Goal: Task Accomplishment & Management: Manage account settings

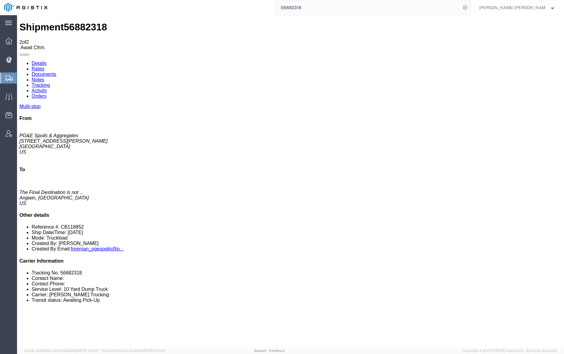
click at [323, 3] on input "56882318" at bounding box center [368, 7] width 185 height 15
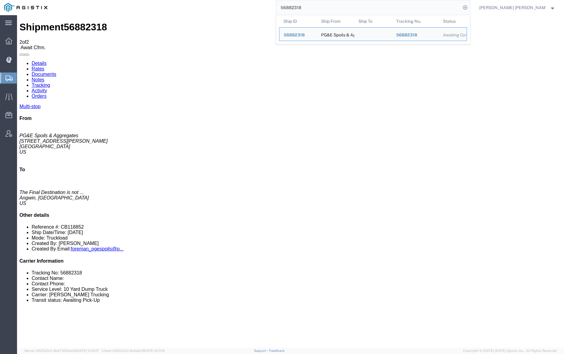
click at [323, 3] on input "56882318" at bounding box center [368, 7] width 185 height 15
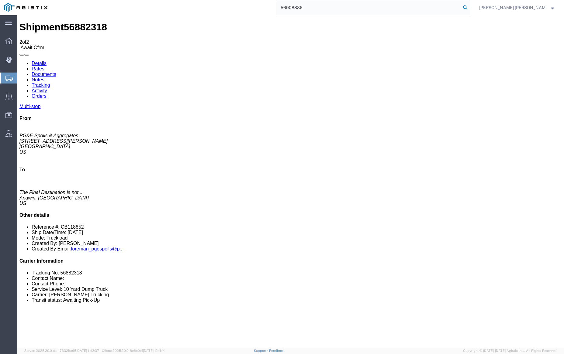
click at [469, 7] on icon at bounding box center [465, 7] width 9 height 9
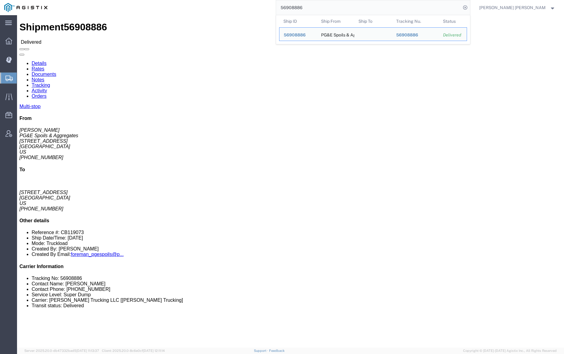
click link "Documents"
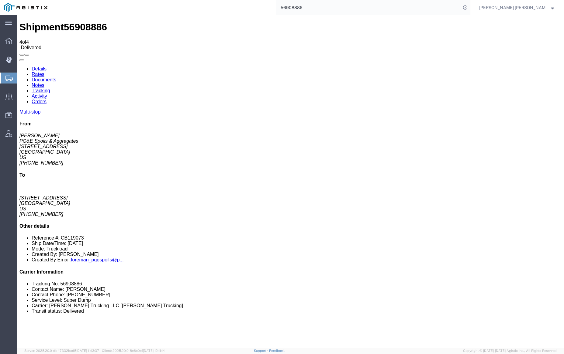
click at [44, 83] on link "Notes" at bounding box center [38, 85] width 13 height 5
click at [322, 6] on input "56908886" at bounding box center [368, 7] width 185 height 15
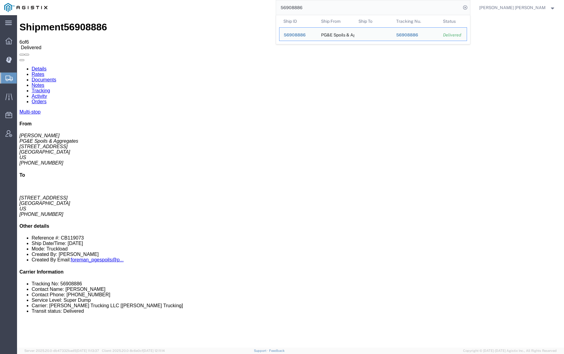
paste input "13172"
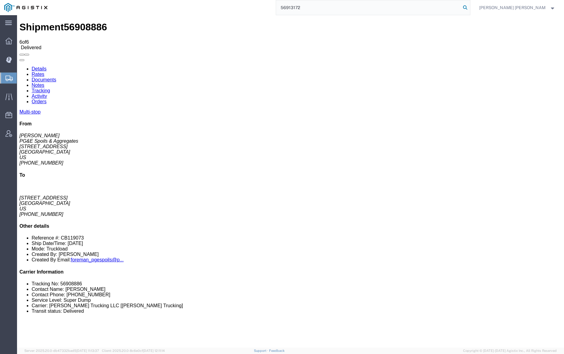
click at [469, 7] on icon at bounding box center [465, 7] width 9 height 9
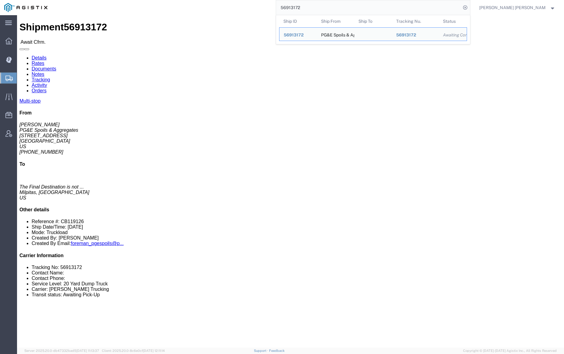
click at [324, 5] on input "56913172" at bounding box center [368, 7] width 185 height 15
paste input "945"
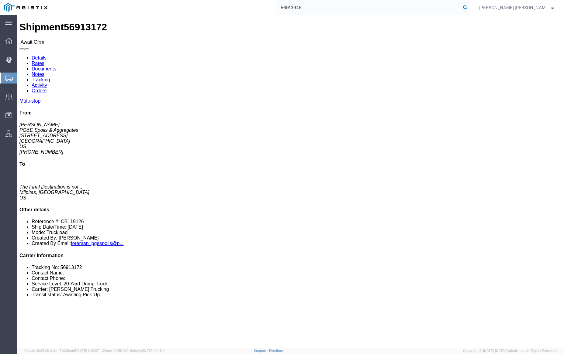
click at [469, 6] on icon at bounding box center [465, 7] width 9 height 9
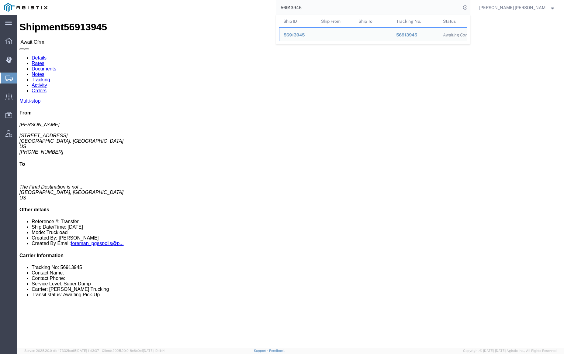
click at [316, 8] on input "56913945" at bounding box center [368, 7] width 185 height 15
paste input "1"
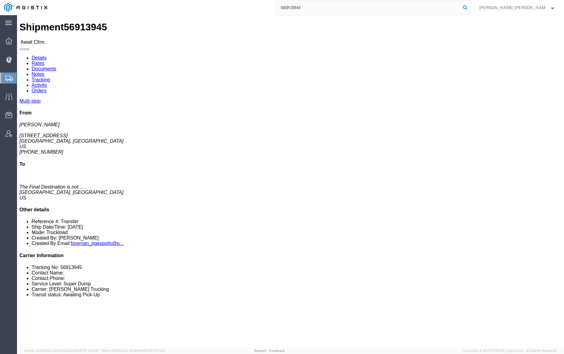
click at [469, 5] on icon at bounding box center [465, 7] width 9 height 9
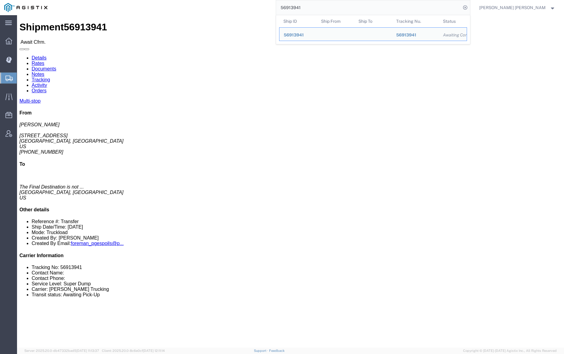
click at [311, 8] on input "56913941" at bounding box center [368, 7] width 185 height 15
paste input "5189"
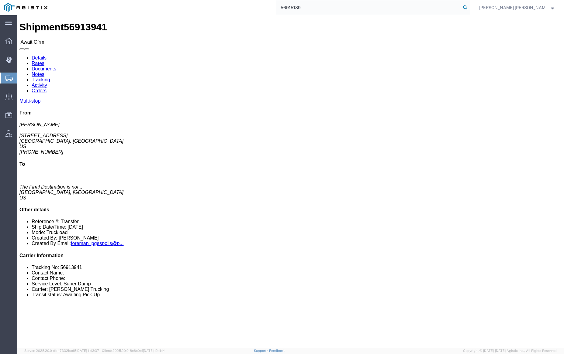
click at [469, 7] on icon at bounding box center [465, 7] width 9 height 9
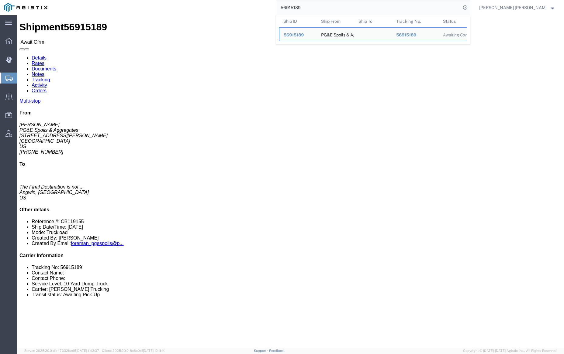
click link "Documents"
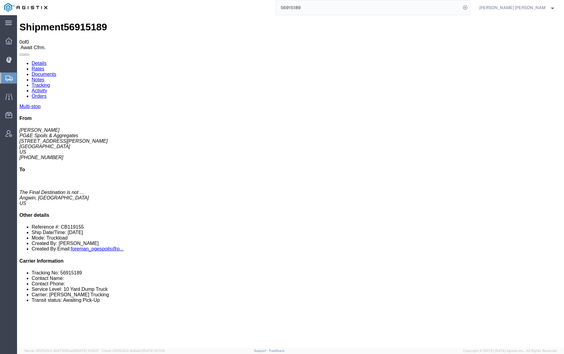
click at [56, 72] on link "Documents" at bounding box center [44, 74] width 25 height 5
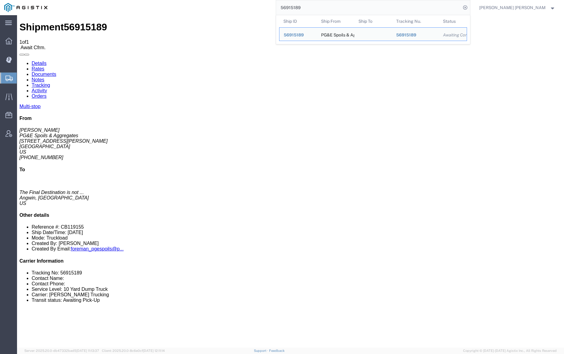
click at [321, 4] on input "56915189" at bounding box center [368, 7] width 185 height 15
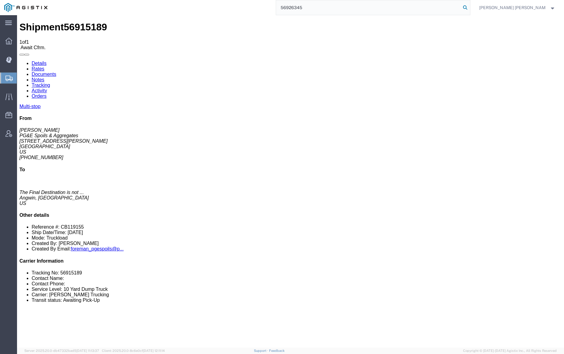
click at [469, 7] on icon at bounding box center [465, 7] width 9 height 9
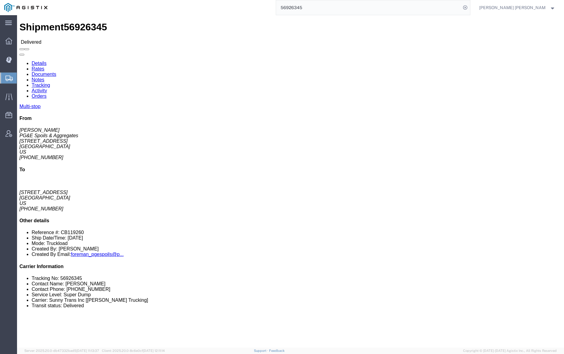
click link "Documents"
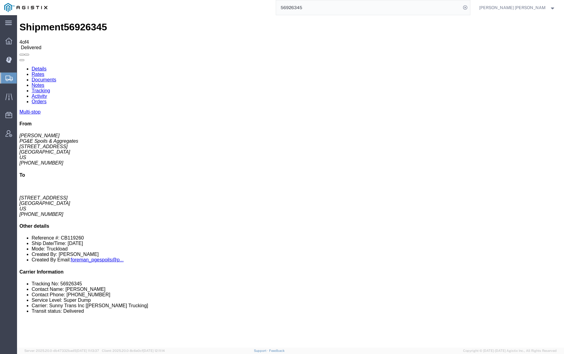
click at [44, 83] on link "Notes" at bounding box center [38, 85] width 13 height 5
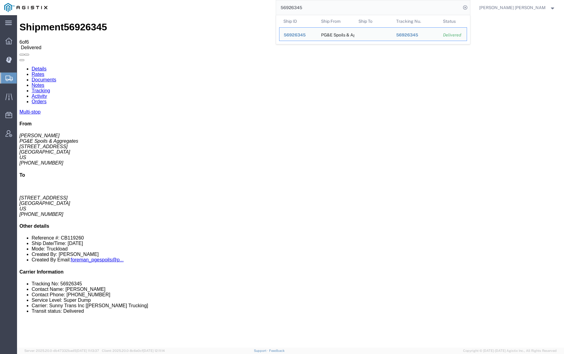
click at [318, 5] on input "56926345" at bounding box center [368, 7] width 185 height 15
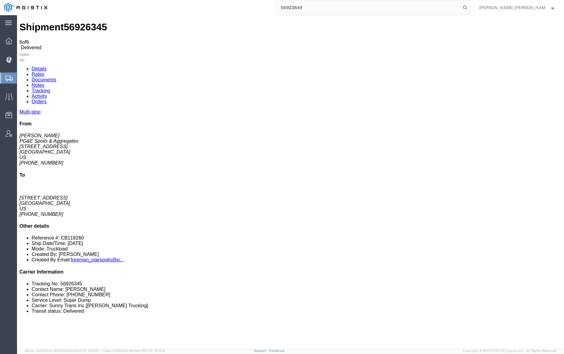
click at [469, 7] on icon at bounding box center [465, 7] width 9 height 9
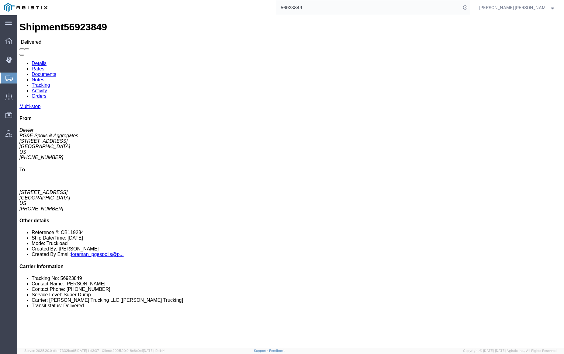
click link "Documents"
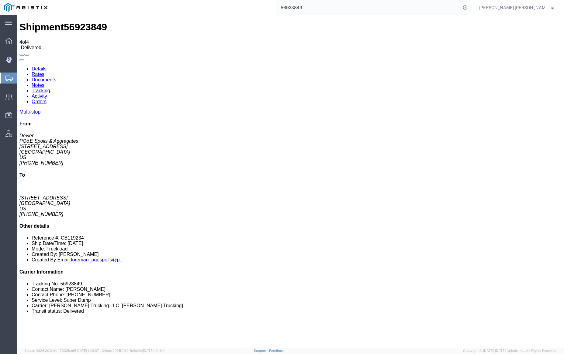
click at [44, 83] on link "Notes" at bounding box center [38, 85] width 13 height 5
click at [324, 9] on input "56923849" at bounding box center [368, 7] width 185 height 15
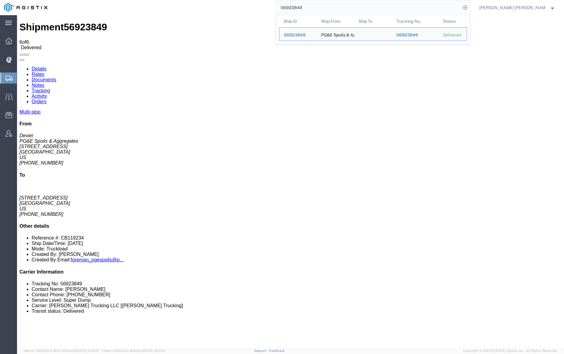
click at [324, 9] on input "56923849" at bounding box center [368, 7] width 185 height 15
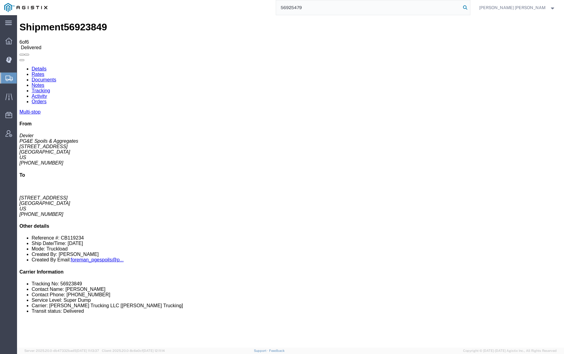
click at [469, 6] on icon at bounding box center [465, 7] width 9 height 9
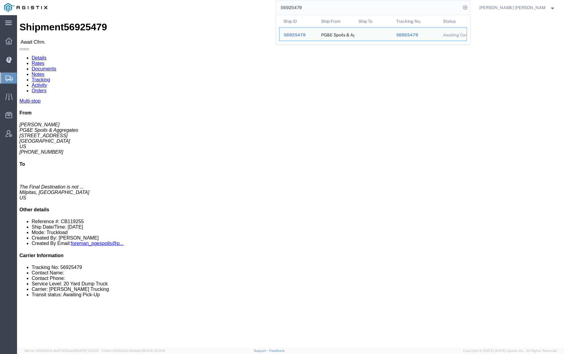
click at [319, 9] on input "56925479" at bounding box center [368, 7] width 185 height 15
paste input "8914"
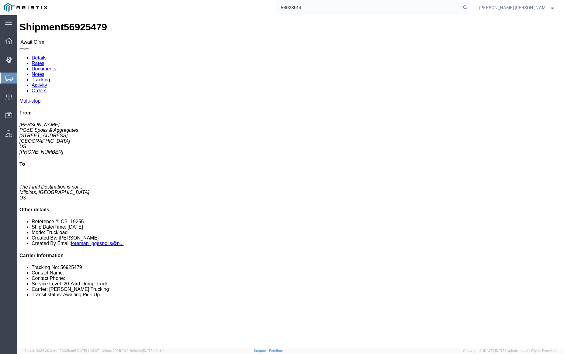
drag, startPoint x: 495, startPoint y: 6, endPoint x: 503, endPoint y: 10, distance: 8.7
click at [469, 6] on icon at bounding box center [465, 7] width 9 height 9
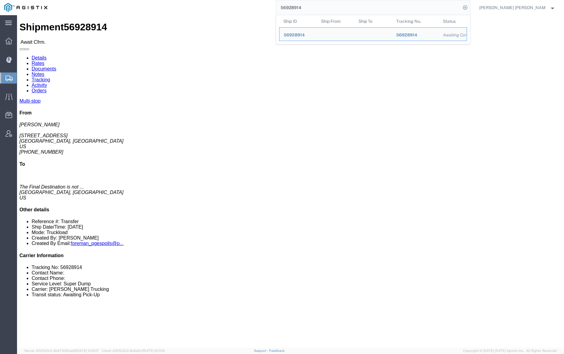
click at [322, 5] on input "56928914" at bounding box center [368, 7] width 185 height 15
paste input "1"
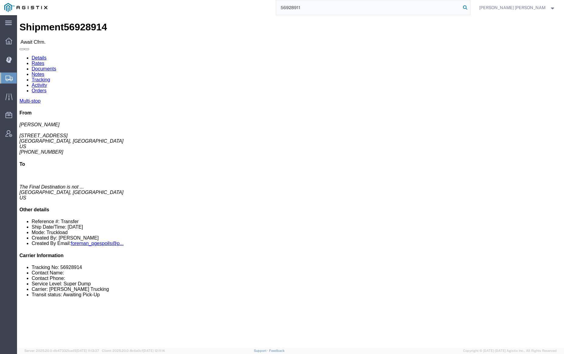
click at [469, 8] on icon at bounding box center [465, 7] width 9 height 9
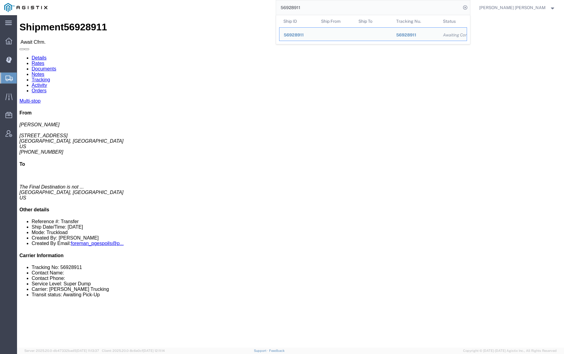
click at [317, 8] on input "56928911" at bounding box center [368, 7] width 185 height 15
paste input "838"
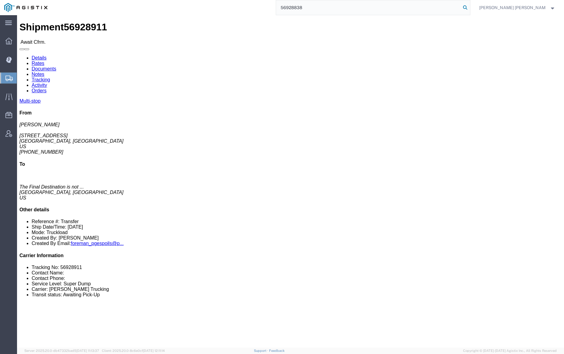
click at [469, 6] on icon at bounding box center [465, 7] width 9 height 9
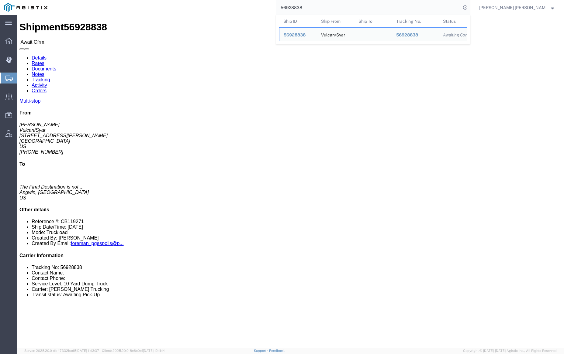
click at [325, 8] on input "56928838" at bounding box center [368, 7] width 185 height 15
paste input "0"
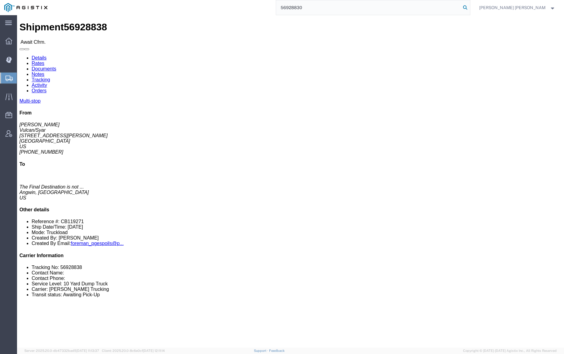
type input "56928830"
click at [469, 7] on icon at bounding box center [465, 7] width 9 height 9
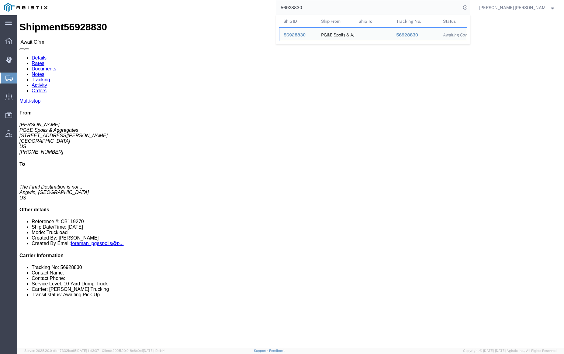
click at [327, 9] on input "56928830" at bounding box center [368, 7] width 185 height 15
click link "Documents"
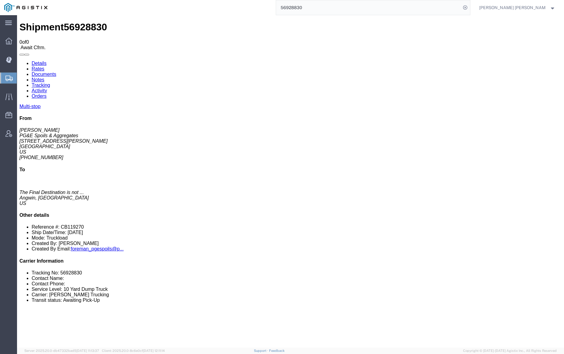
click at [44, 77] on link "Notes" at bounding box center [38, 79] width 13 height 5
click at [56, 72] on link "Documents" at bounding box center [44, 74] width 25 height 5
click at [50, 83] on link "Tracking" at bounding box center [41, 85] width 19 height 5
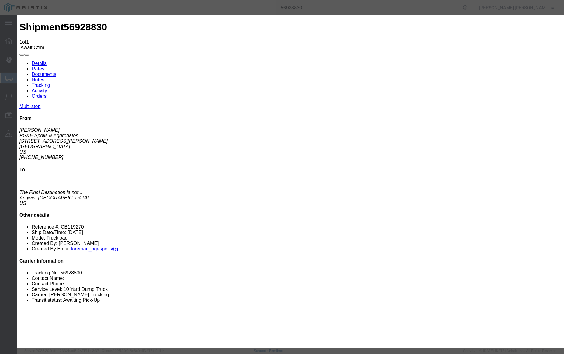
type input "[DATE]"
type input "1:00 PM"
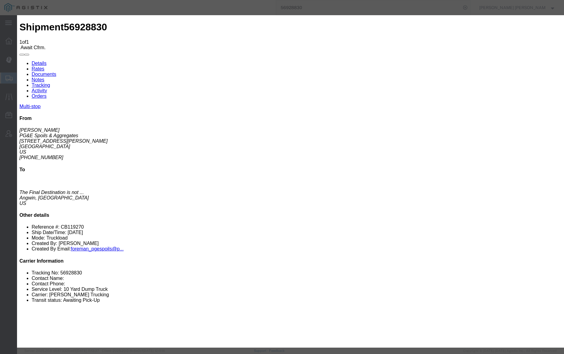
type input "[DATE]"
type input "7:00 AM"
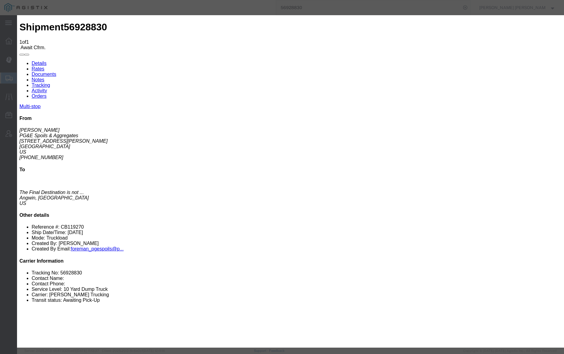
select select "ARVPULOC"
select select "{"pickupDeliveryInfoId": "123159109","pickupOrDelivery": "P","stopNum": "1","lo…"
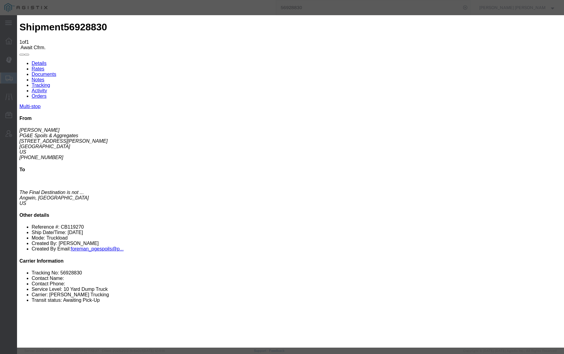
select select "CA"
type input "Santa [PERSON_NAME]"
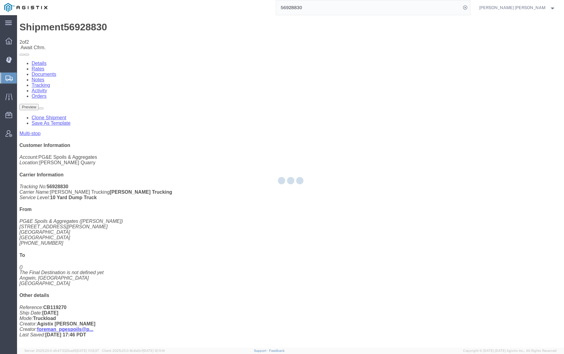
click at [422, 57] on div at bounding box center [290, 181] width 547 height 333
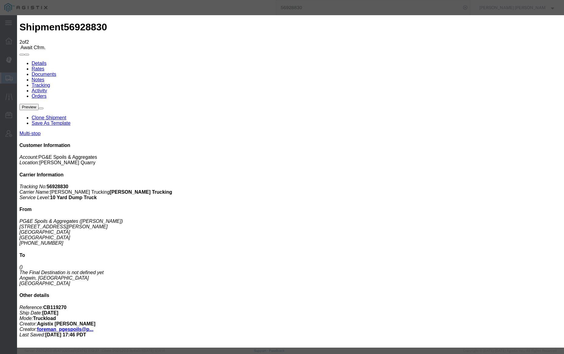
type input "[DATE]"
type input "1:00 PM"
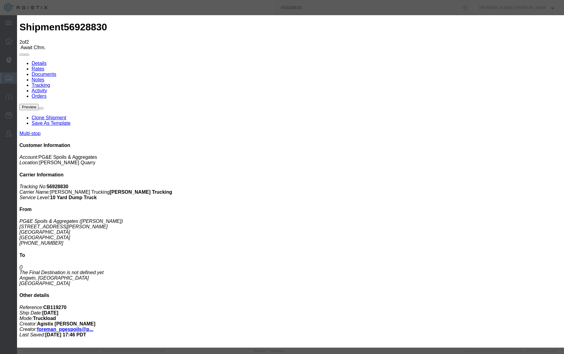
type input "[DATE]"
type input "3:30 PM"
select select "DELIVRED"
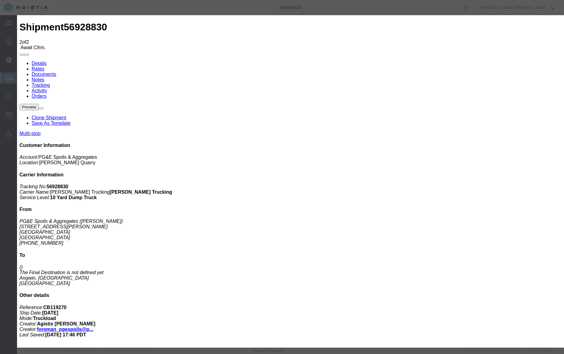
select select "{"pickupDeliveryInfoId": "123159109","pickupOrDelivery": "P","stopNum": "1","lo…"
select select "CA"
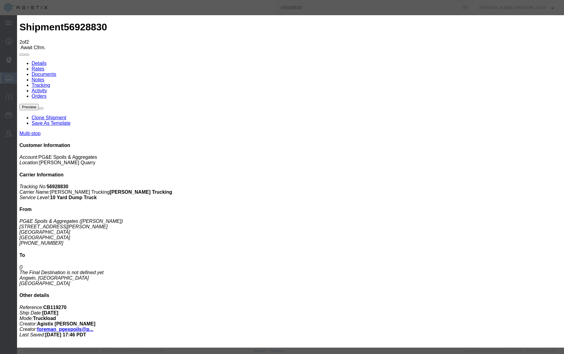
type input "Santa [PERSON_NAME]"
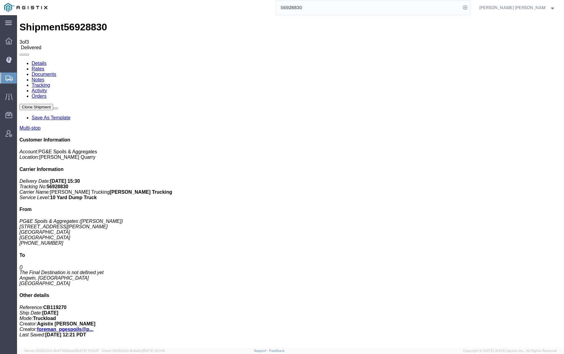
click at [325, 6] on input "56928830" at bounding box center [368, 7] width 185 height 15
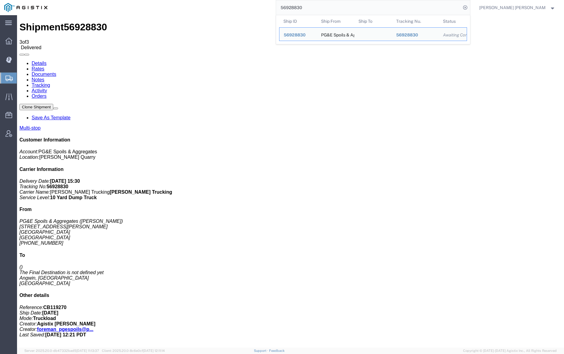
click at [325, 6] on input "56928830" at bounding box center [368, 7] width 185 height 15
paste input "8"
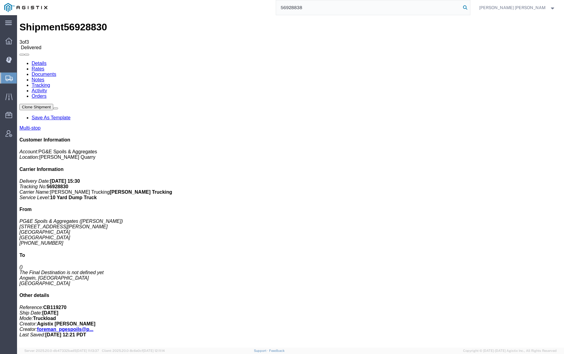
type input "56928838"
click at [469, 6] on icon at bounding box center [465, 7] width 9 height 9
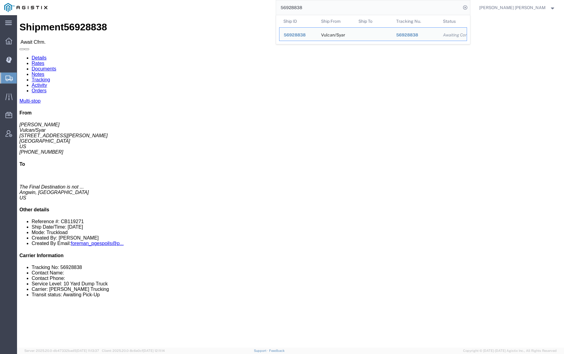
click link "Documents"
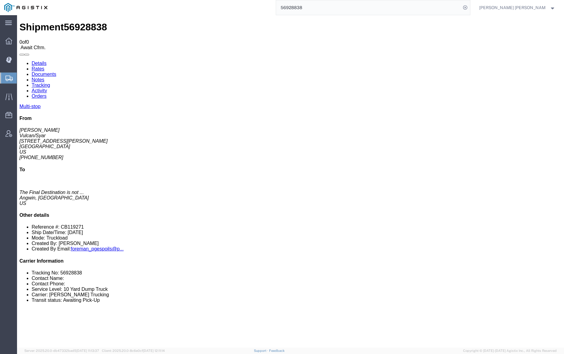
click at [56, 72] on link "Documents" at bounding box center [44, 74] width 25 height 5
click at [44, 77] on link "Notes" at bounding box center [38, 79] width 13 height 5
click at [56, 72] on link "Documents" at bounding box center [44, 74] width 25 height 5
click at [50, 83] on link "Tracking" at bounding box center [41, 85] width 19 height 5
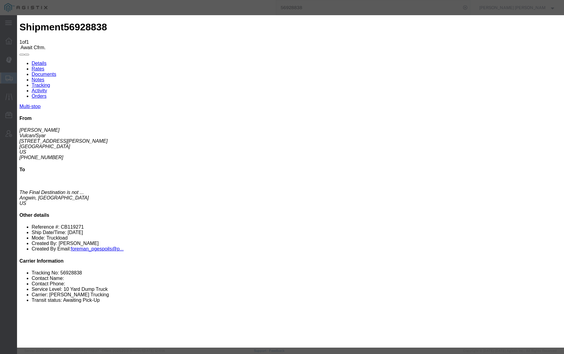
type input "[DATE]"
type input "3:30 PM"
select select "DELIVRED"
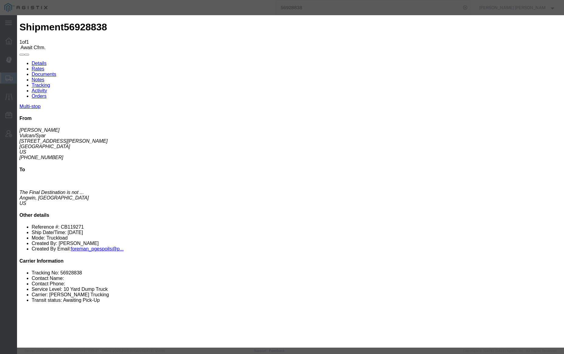
type input "[DATE]"
select select "{"pickupDeliveryInfoId": "123159127","pickupOrDelivery": "P","stopNum": "1","lo…"
select select "CA"
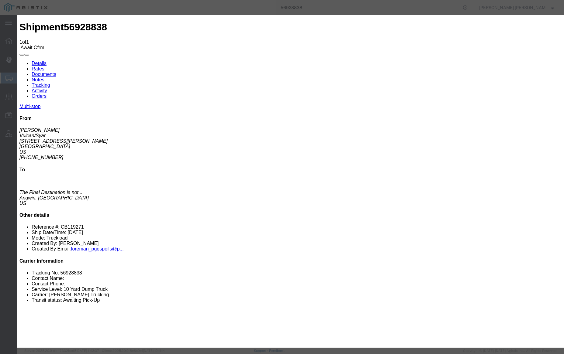
type input "Vallejo"
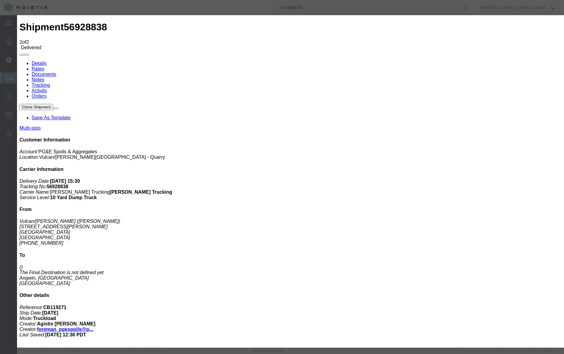
type input "[DATE]"
type input "1:00 PM"
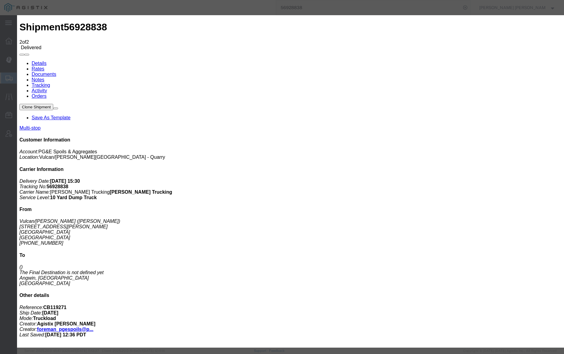
type input "[DATE]"
type input "7:00 AM"
select select "ARVPULOC"
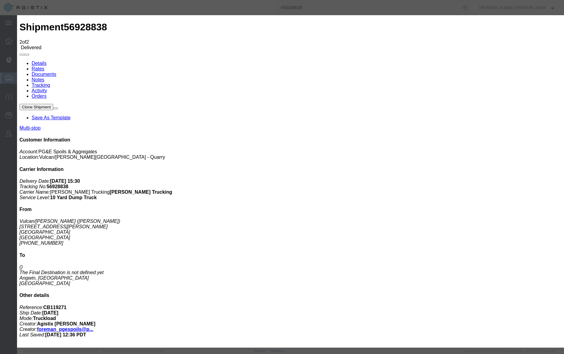
select select "{"pickupDeliveryInfoId": "123159127","pickupOrDelivery": "P","stopNum": "1","lo…"
select select "CA"
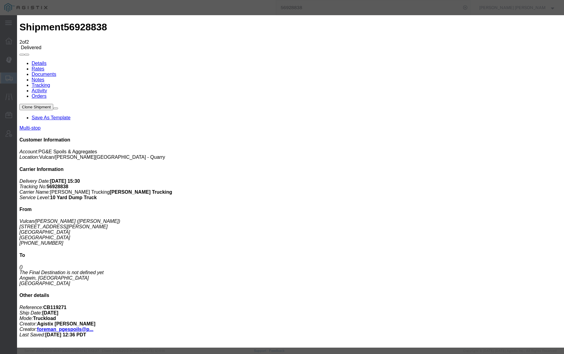
type input "Vallejo"
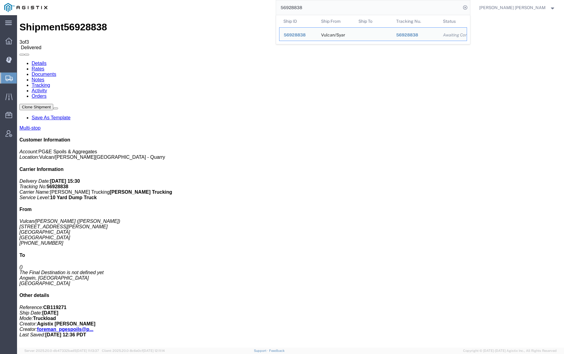
click at [324, 8] on input "56928838" at bounding box center [368, 7] width 185 height 15
paste input "911"
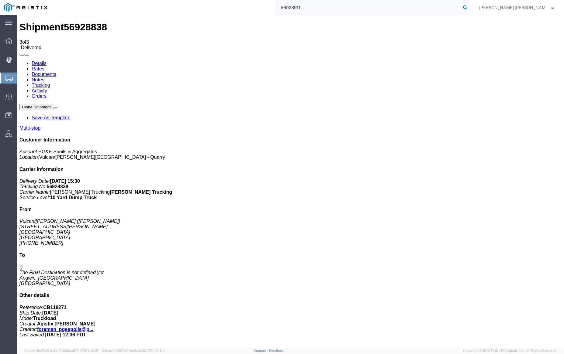
click at [469, 6] on icon at bounding box center [465, 7] width 9 height 9
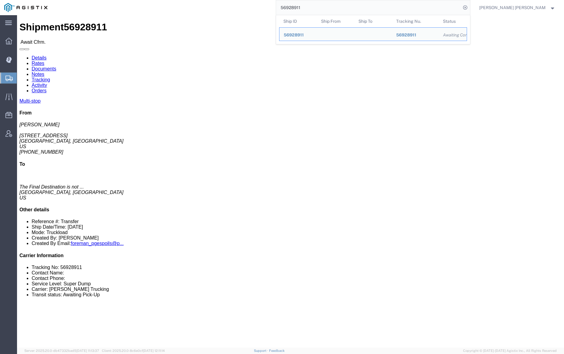
click at [317, 6] on input "56928911" at bounding box center [368, 7] width 185 height 15
paste input "4"
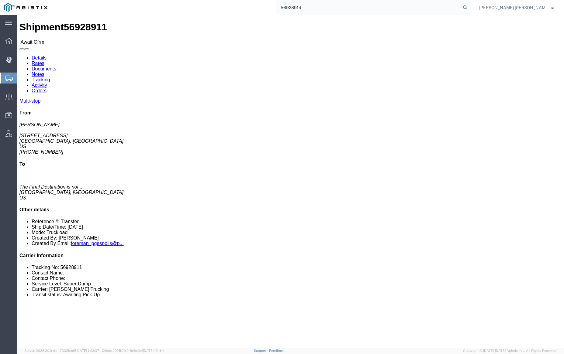
click at [469, 10] on icon at bounding box center [465, 7] width 9 height 9
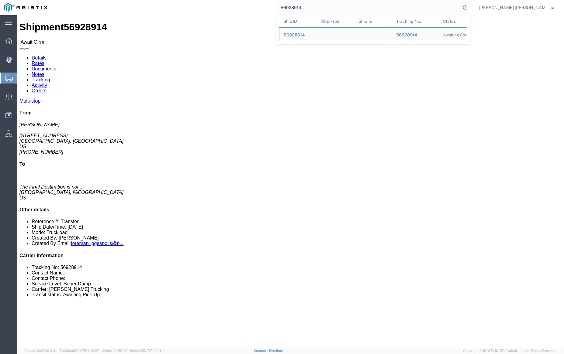
click at [328, 6] on input "56928914" at bounding box center [368, 7] width 185 height 15
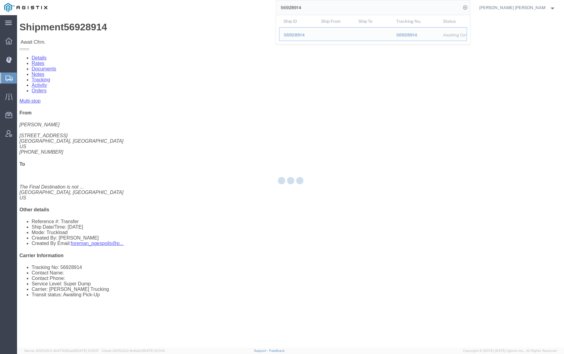
click at [327, 6] on input "56928914" at bounding box center [368, 7] width 185 height 15
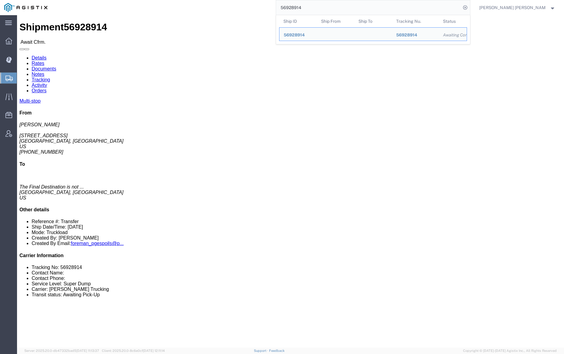
paste input "5479"
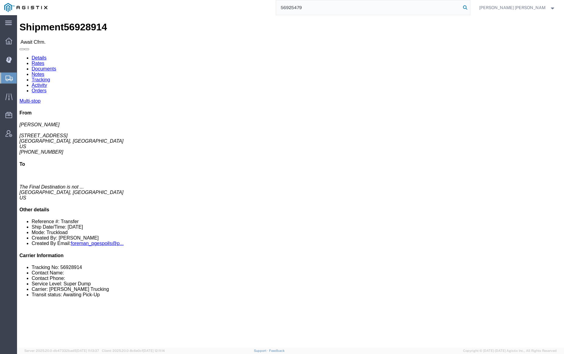
click at [469, 7] on icon at bounding box center [465, 7] width 9 height 9
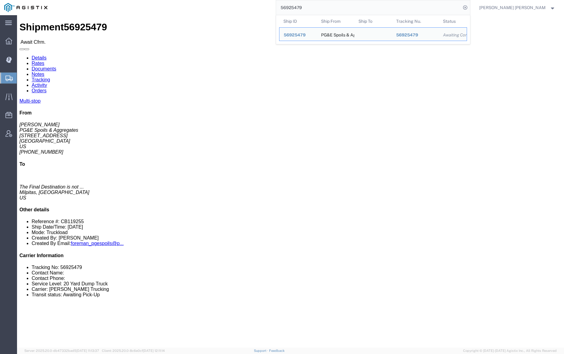
click at [325, 8] on input "56925479" at bounding box center [368, 7] width 185 height 15
paste input "3926"
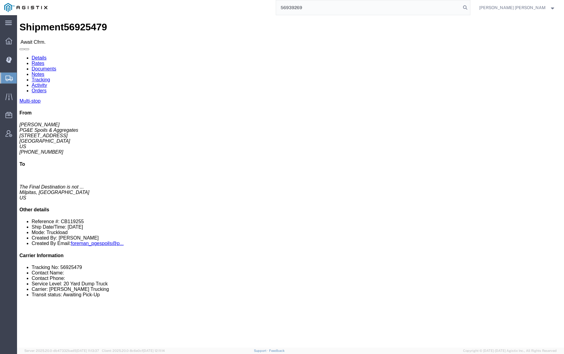
click at [469, 8] on icon at bounding box center [465, 7] width 9 height 9
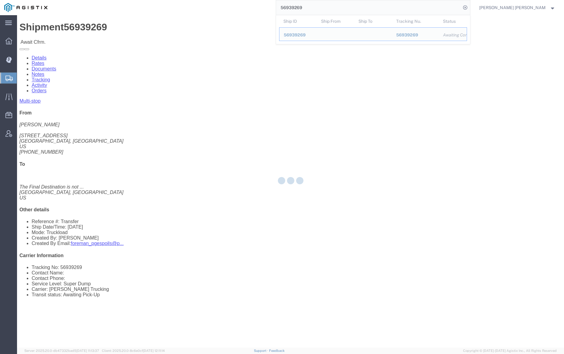
click at [330, 8] on input "56939269" at bounding box center [368, 7] width 185 height 15
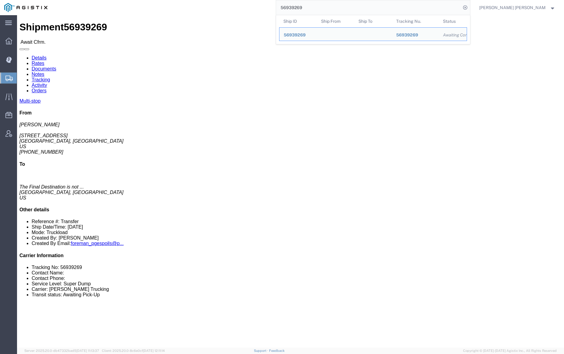
click at [330, 8] on input "56939269" at bounding box center [368, 7] width 185 height 15
paste input "72"
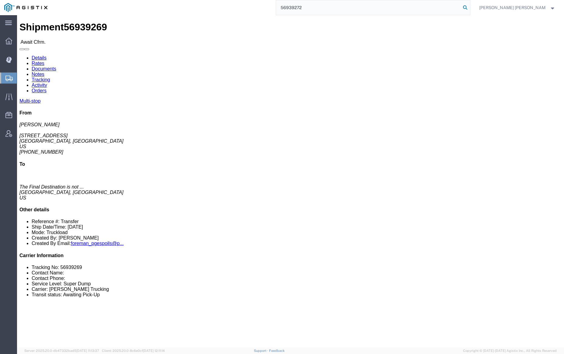
drag, startPoint x: 497, startPoint y: 5, endPoint x: 544, endPoint y: 50, distance: 64.7
click at [469, 5] on icon at bounding box center [465, 7] width 9 height 9
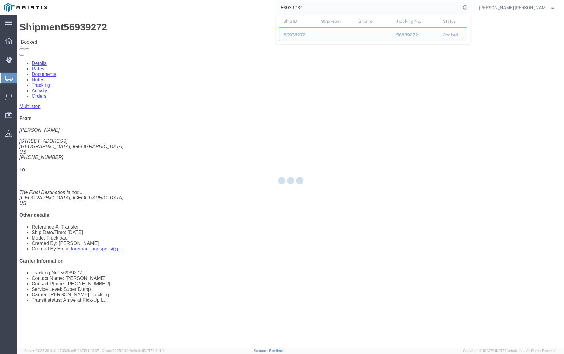
click at [327, 9] on input "56939272" at bounding box center [368, 7] width 185 height 15
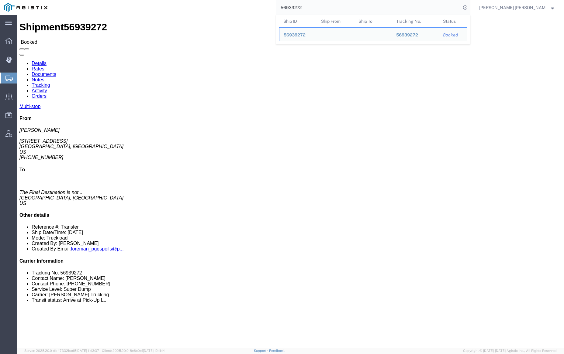
click at [327, 9] on input "56939272" at bounding box center [368, 7] width 185 height 15
paste input "7140"
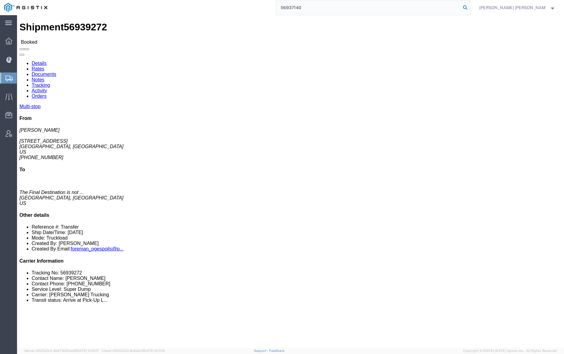
click at [469, 8] on icon at bounding box center [465, 7] width 9 height 9
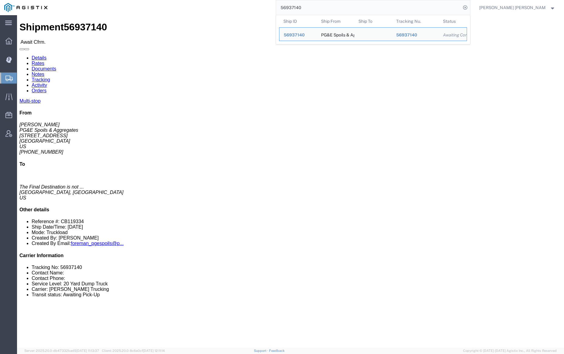
click at [321, 2] on input "56937140" at bounding box center [368, 7] width 185 height 15
paste input "51989"
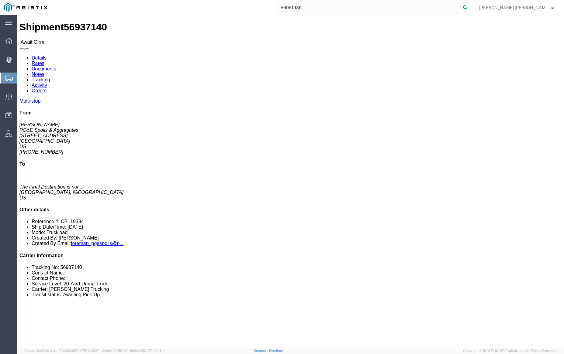
click at [469, 6] on icon at bounding box center [465, 7] width 9 height 9
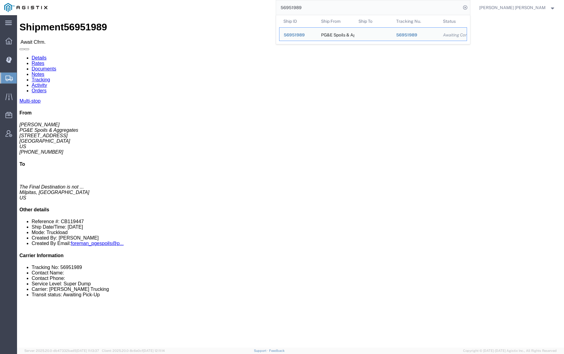
click at [320, 7] on input "56951989" at bounding box center [368, 7] width 185 height 15
paste input "2697"
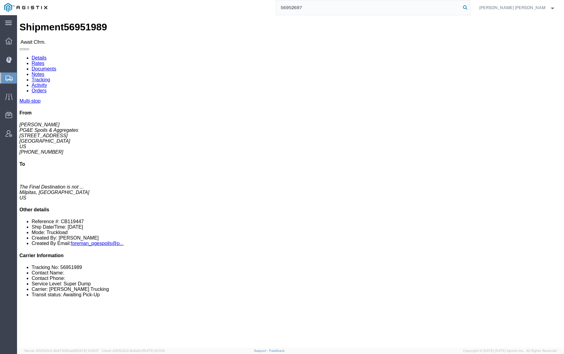
click at [469, 6] on icon at bounding box center [465, 7] width 9 height 9
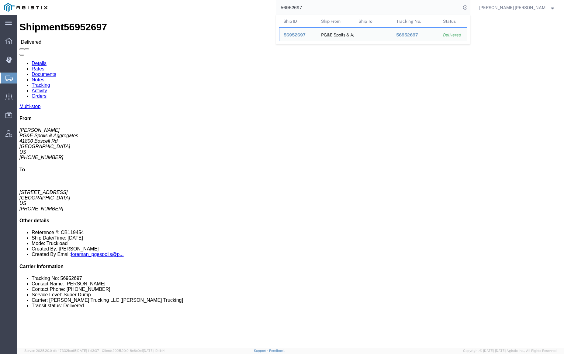
click link "Documents"
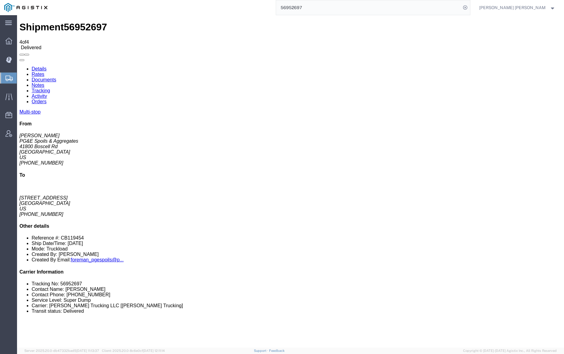
click at [44, 83] on link "Notes" at bounding box center [38, 85] width 13 height 5
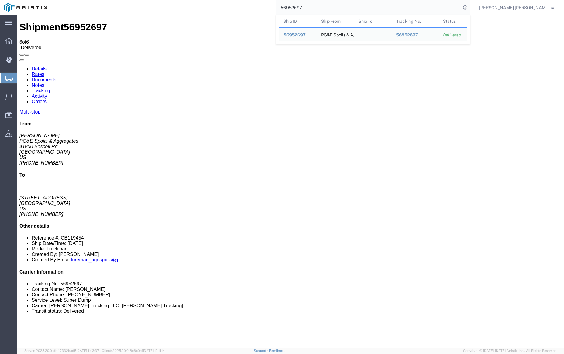
click at [321, 9] on input "56952697" at bounding box center [368, 7] width 185 height 15
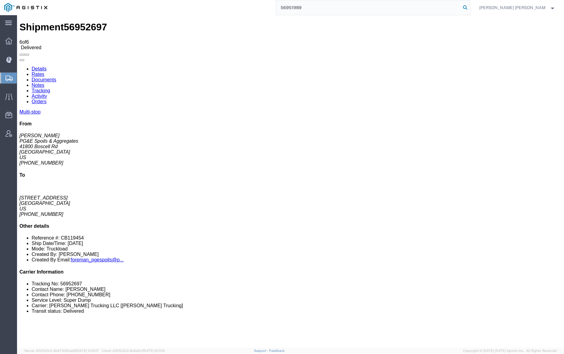
click at [469, 7] on icon at bounding box center [465, 7] width 9 height 9
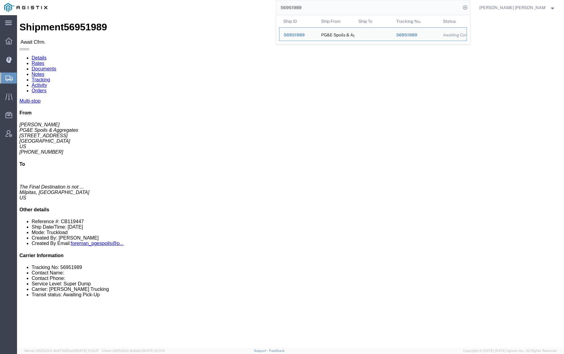
click at [321, 4] on input "56951989" at bounding box center [368, 7] width 185 height 15
paste input "67497"
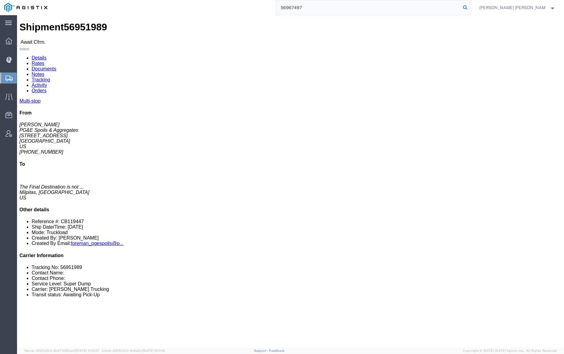
click at [469, 7] on icon at bounding box center [465, 7] width 9 height 9
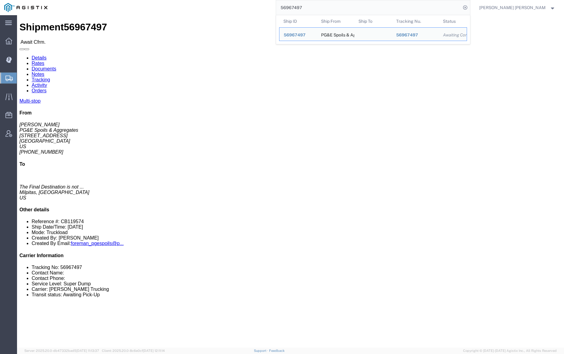
click at [318, 7] on input "56967497" at bounding box center [368, 7] width 185 height 15
paste input "89"
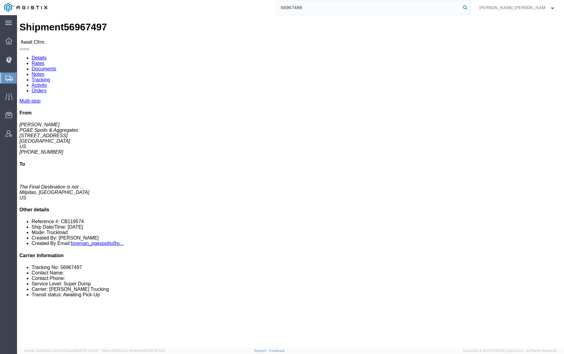
click at [469, 7] on icon at bounding box center [465, 7] width 9 height 9
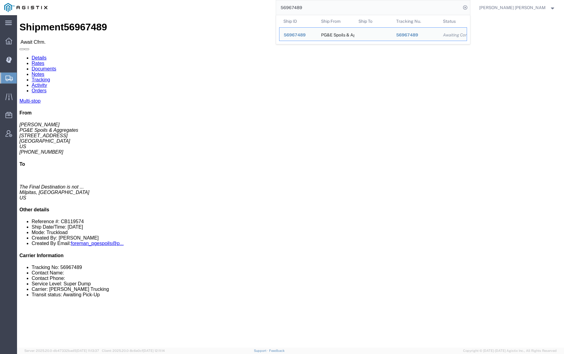
click at [322, 9] on input "56967489" at bounding box center [368, 7] width 185 height 15
paste input "78"
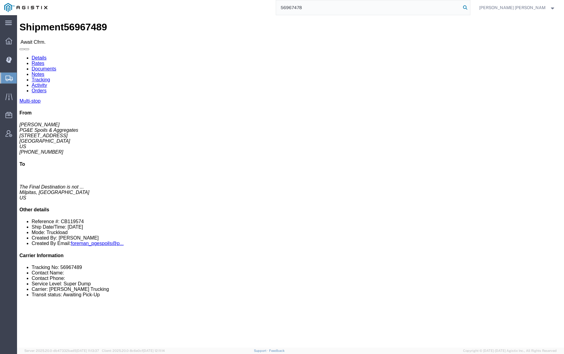
click at [469, 6] on icon at bounding box center [465, 7] width 9 height 9
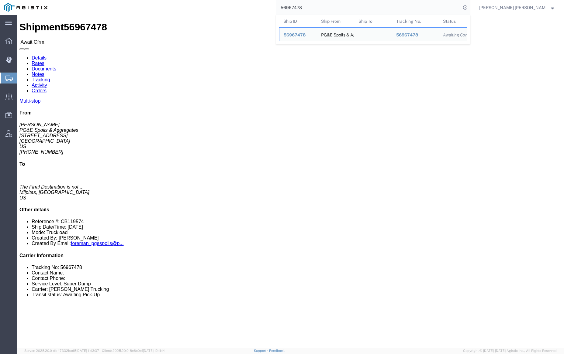
click at [321, 8] on input "56967478" at bounding box center [368, 7] width 185 height 15
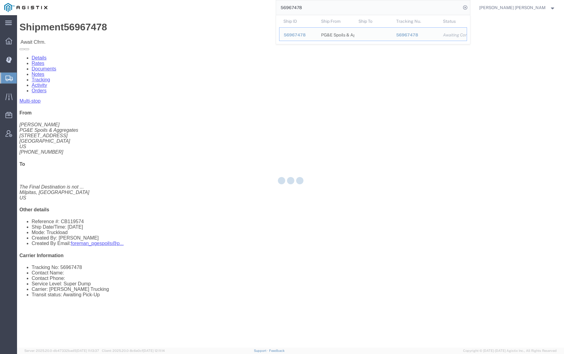
click at [321, 8] on input "56967478" at bounding box center [368, 7] width 185 height 15
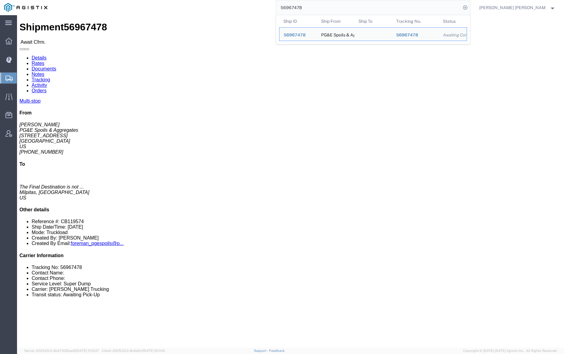
paste input "532"
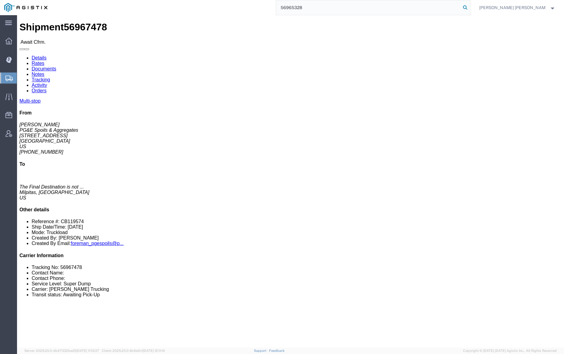
click at [469, 7] on icon at bounding box center [465, 7] width 9 height 9
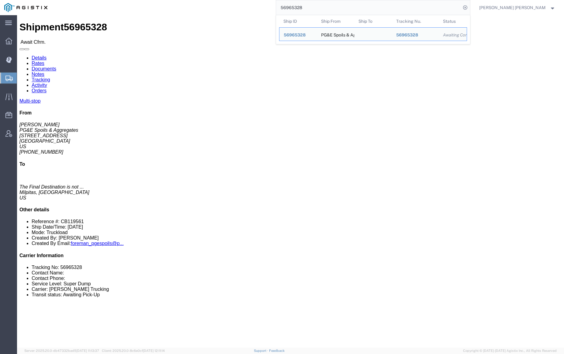
click at [321, 6] on input "56965328" at bounding box center [368, 7] width 185 height 15
paste input "51859"
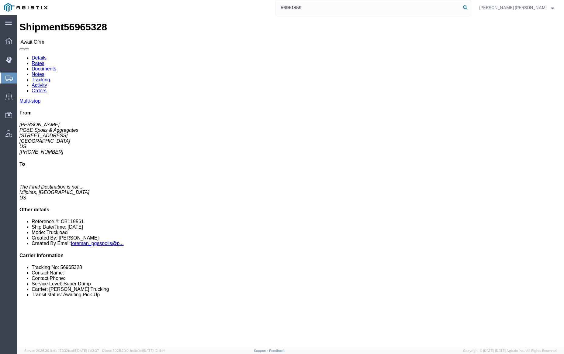
click at [469, 7] on icon at bounding box center [465, 7] width 9 height 9
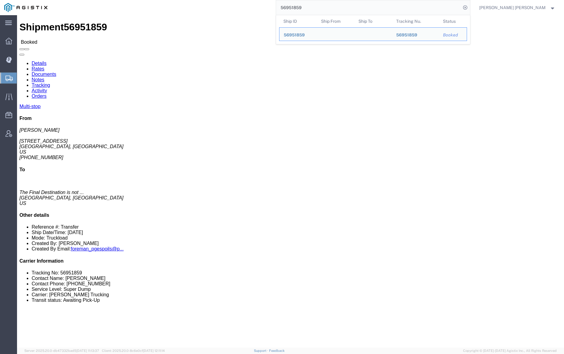
click at [324, 7] on input "56951859" at bounding box center [368, 7] width 185 height 15
paste input "73334"
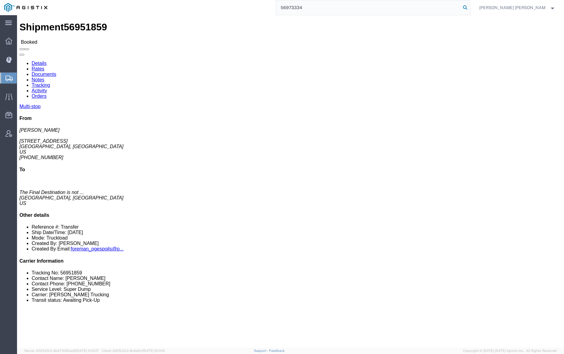
click at [469, 8] on icon at bounding box center [465, 7] width 9 height 9
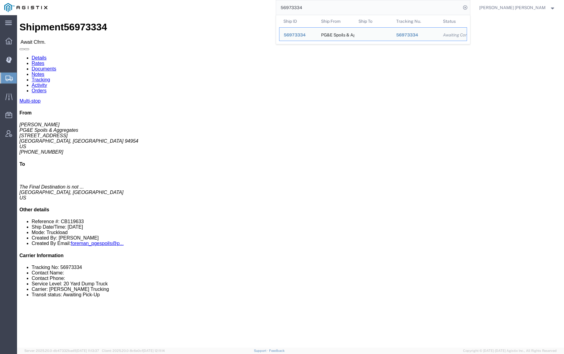
click at [327, 8] on input "56973334" at bounding box center [368, 7] width 185 height 15
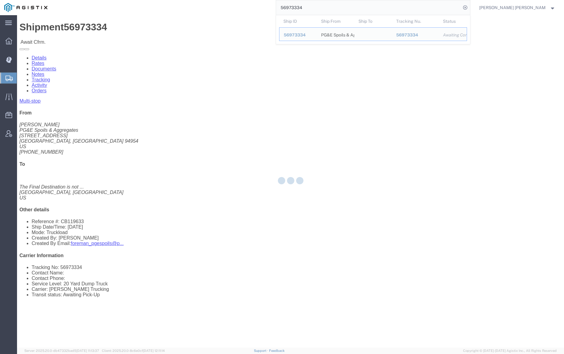
click at [327, 8] on input "56973334" at bounding box center [368, 7] width 185 height 15
paste input "2"
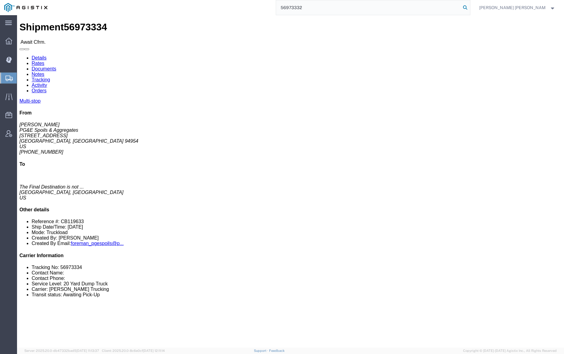
click at [469, 9] on icon at bounding box center [465, 7] width 9 height 9
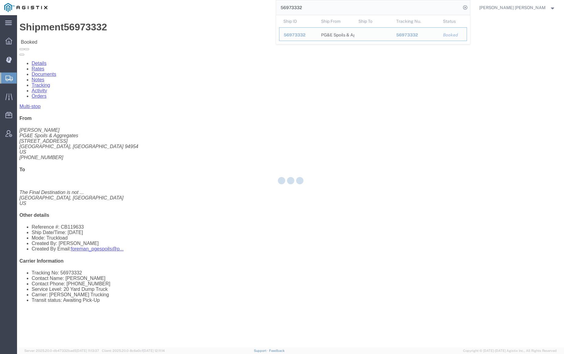
click at [328, 9] on input "56973332" at bounding box center [368, 7] width 185 height 15
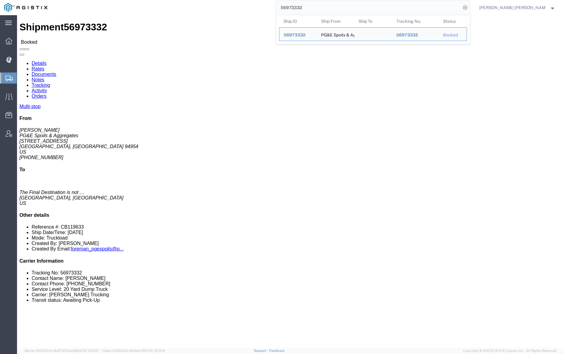
paste input "69628"
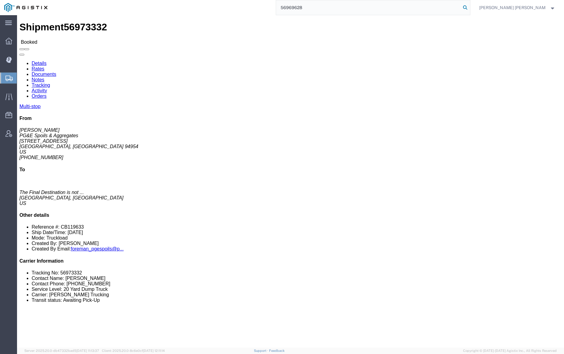
click at [469, 8] on icon at bounding box center [465, 7] width 9 height 9
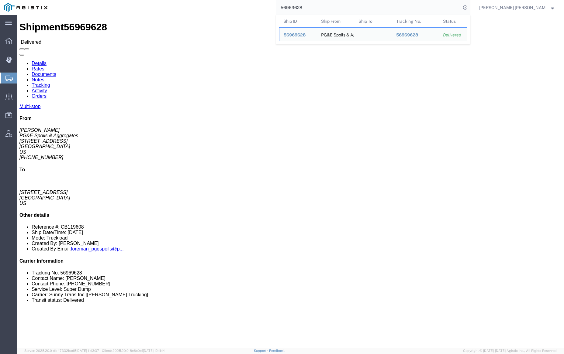
click at [321, 8] on input "56969628" at bounding box center [368, 7] width 185 height 15
click link "Documents"
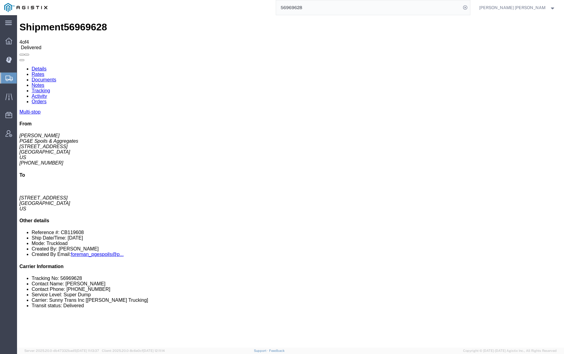
click at [44, 83] on link "Notes" at bounding box center [38, 85] width 13 height 5
click at [50, 88] on link "Tracking" at bounding box center [41, 90] width 19 height 5
click at [44, 83] on link "Notes" at bounding box center [38, 85] width 13 height 5
click at [325, 7] on input "56969628" at bounding box center [368, 7] width 185 height 15
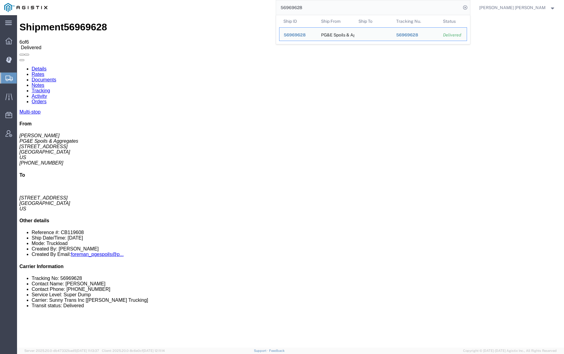
click at [325, 7] on input "56969628" at bounding box center [368, 7] width 185 height 15
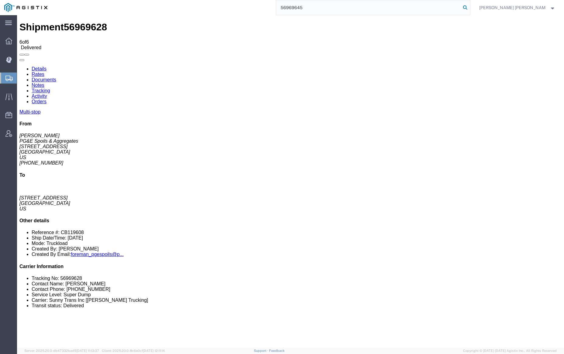
click at [469, 7] on icon at bounding box center [465, 7] width 9 height 9
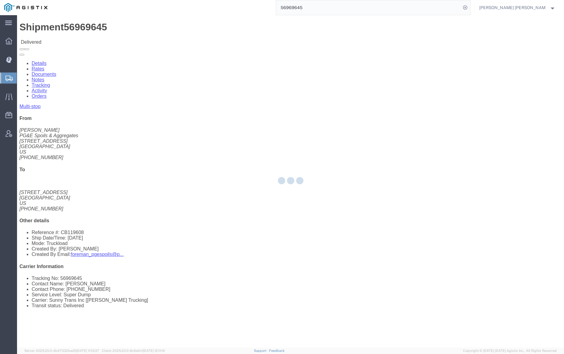
click at [83, 36] on div at bounding box center [290, 181] width 547 height 333
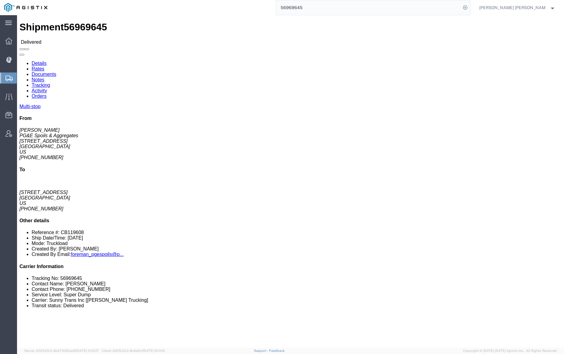
click link "Documents"
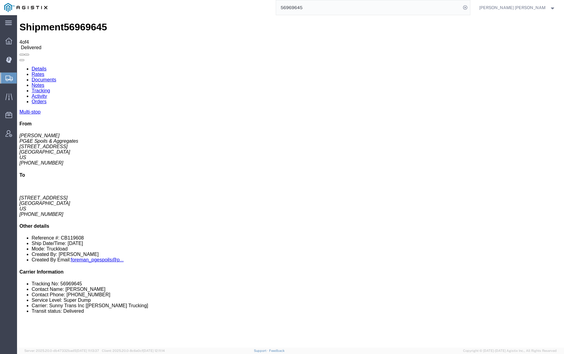
click at [44, 83] on link "Notes" at bounding box center [38, 85] width 13 height 5
click at [50, 88] on link "Tracking" at bounding box center [41, 90] width 19 height 5
click at [319, 7] on input "56969645" at bounding box center [368, 7] width 185 height 15
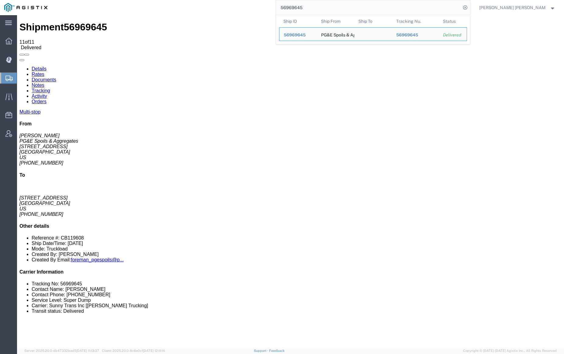
click at [319, 7] on input "56969645" at bounding box center [368, 7] width 185 height 15
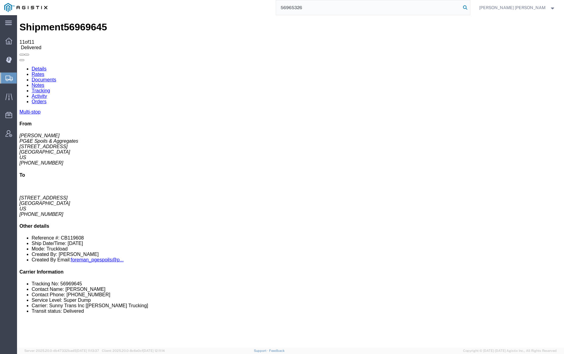
click at [469, 7] on icon at bounding box center [465, 7] width 9 height 9
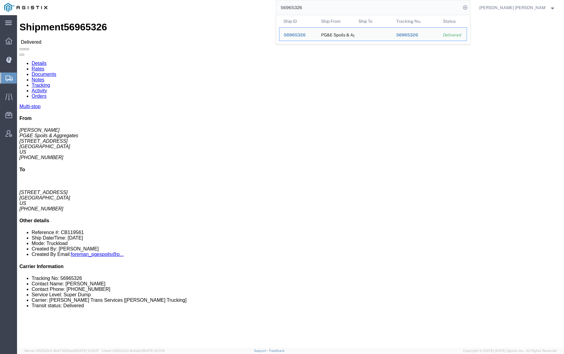
click link "Documents"
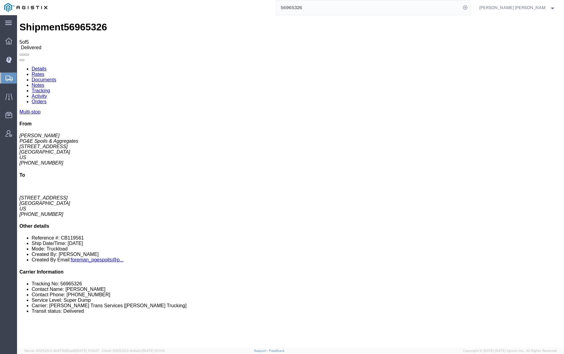
click at [319, 7] on input "56965326" at bounding box center [368, 7] width 185 height 15
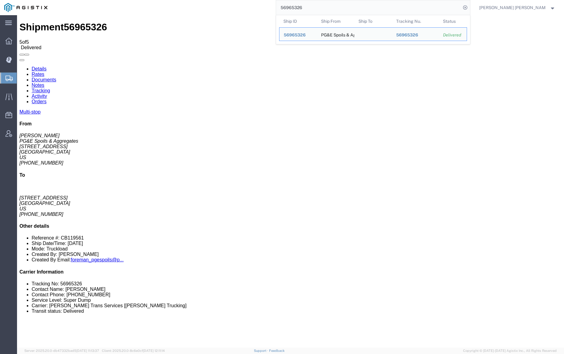
click at [319, 7] on input "56965326" at bounding box center [368, 7] width 185 height 15
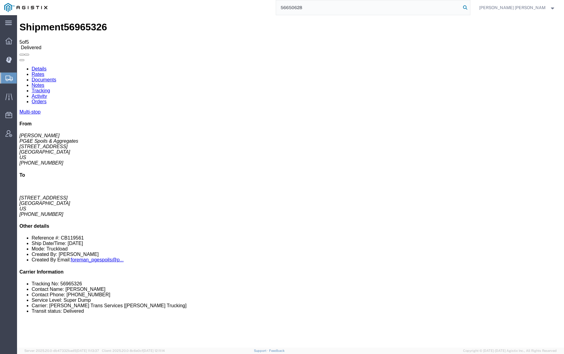
click at [469, 7] on icon at bounding box center [465, 7] width 9 height 9
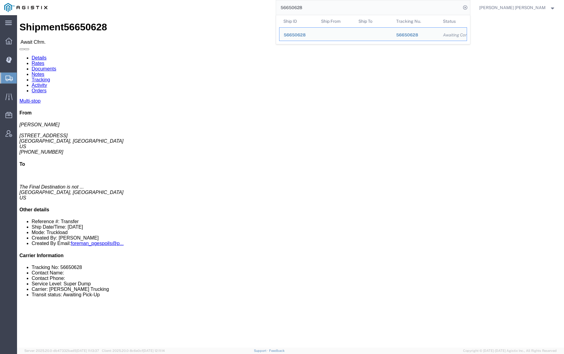
click at [325, 6] on input "56650628" at bounding box center [368, 7] width 185 height 15
paste input "575096"
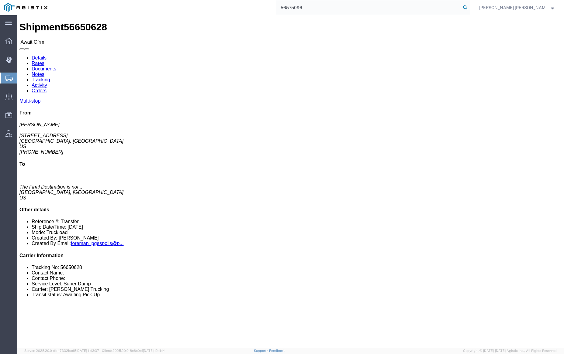
click at [469, 7] on icon at bounding box center [465, 7] width 9 height 9
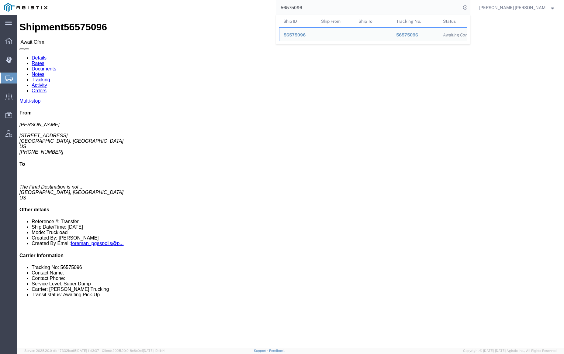
click at [325, 8] on input "56575096" at bounding box center [368, 7] width 185 height 15
paste input "611372"
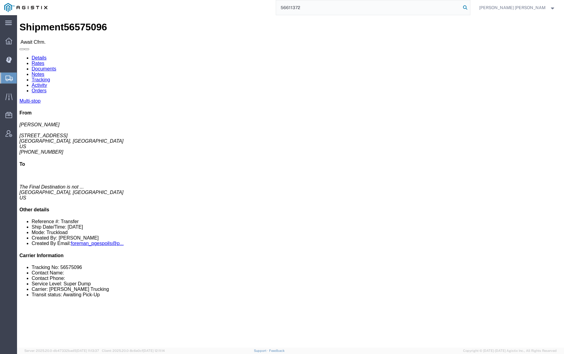
click at [469, 6] on icon at bounding box center [465, 7] width 9 height 9
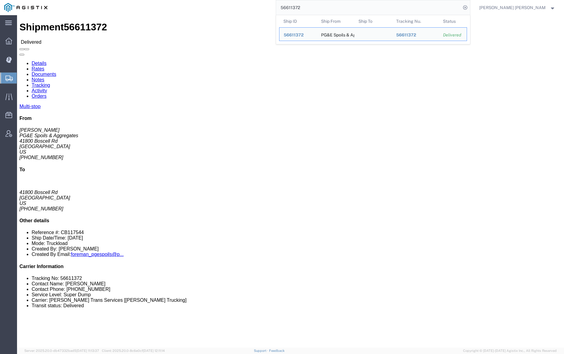
click link "Documents"
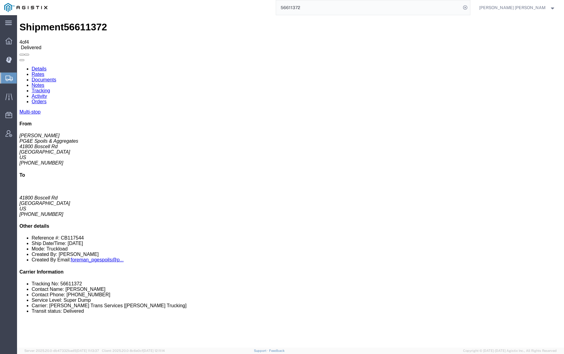
click at [317, 6] on input "56611372" at bounding box center [368, 7] width 185 height 15
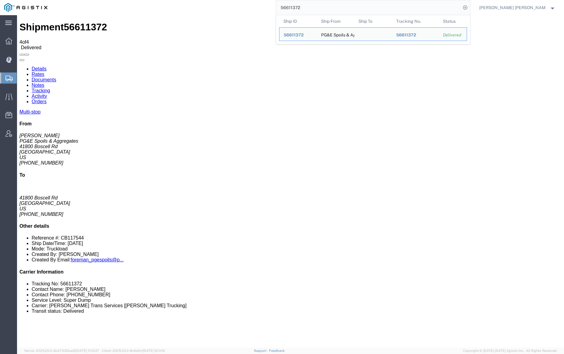
click at [317, 6] on input "56611372" at bounding box center [368, 7] width 185 height 15
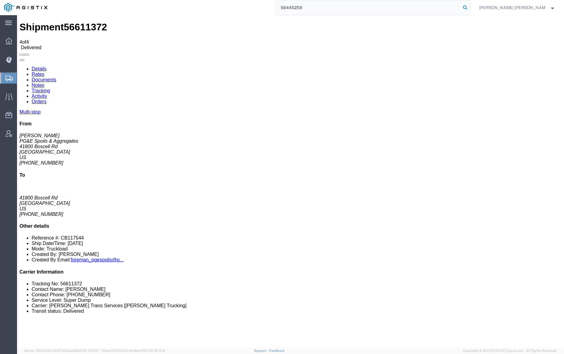
click at [469, 7] on icon at bounding box center [465, 7] width 9 height 9
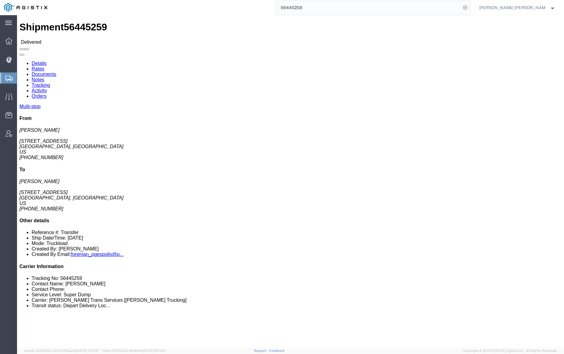
click link "Documents"
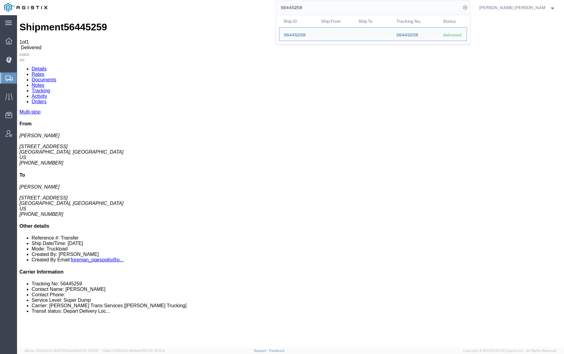
click at [329, 9] on input "56445259" at bounding box center [368, 7] width 185 height 15
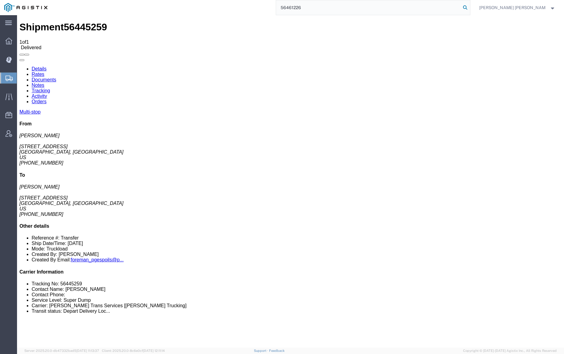
click at [469, 6] on icon at bounding box center [465, 7] width 9 height 9
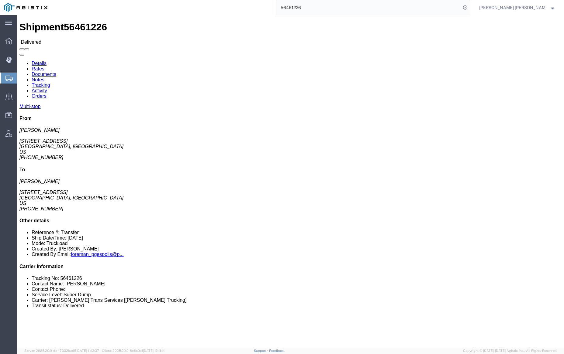
click div
click link "Documents"
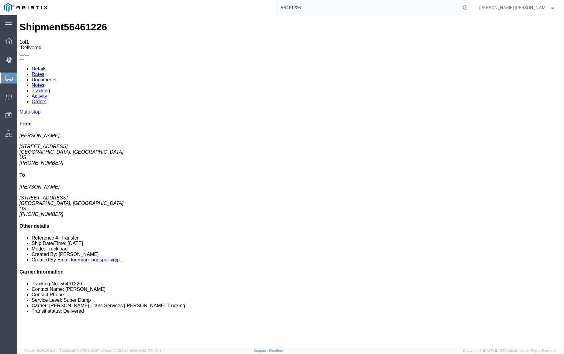
click at [316, 7] on input "56461226" at bounding box center [368, 7] width 185 height 15
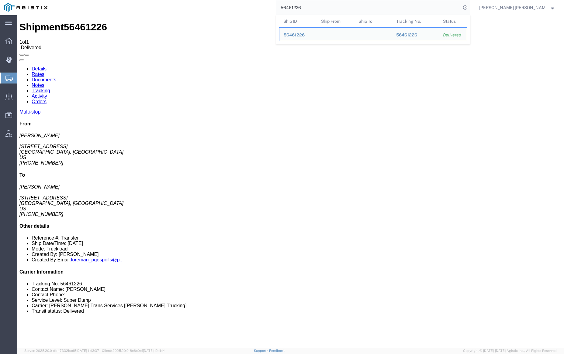
click at [316, 7] on input "56461226" at bounding box center [368, 7] width 185 height 15
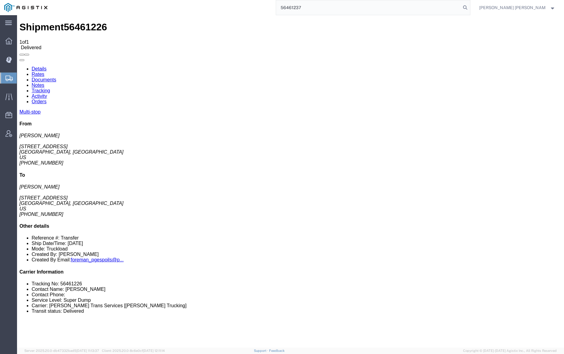
click at [469, 7] on icon at bounding box center [465, 7] width 9 height 9
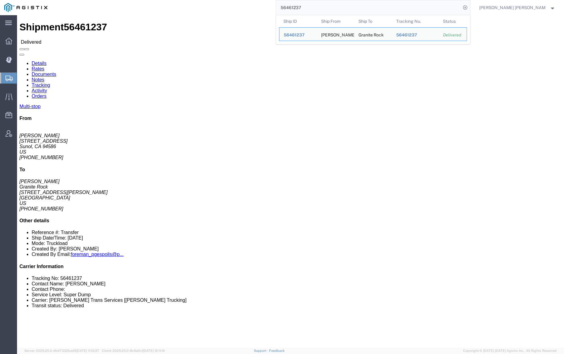
click link "Documents"
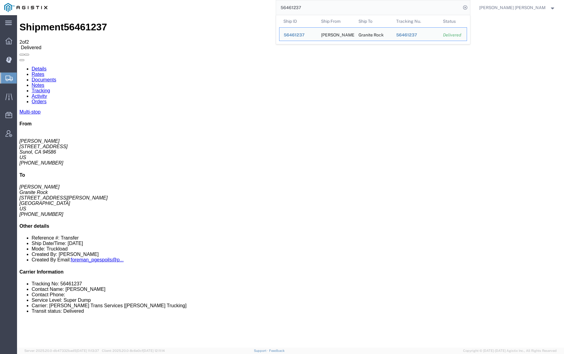
click at [322, 9] on input "56461237" at bounding box center [368, 7] width 185 height 15
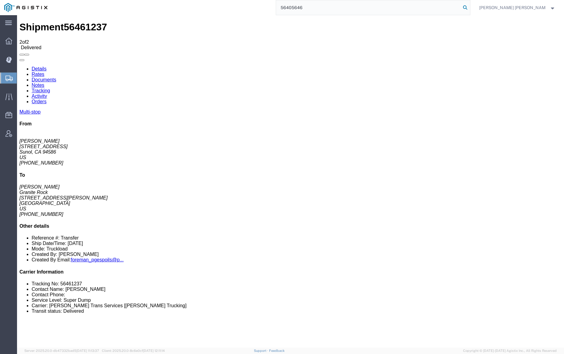
click at [469, 7] on icon at bounding box center [465, 7] width 9 height 9
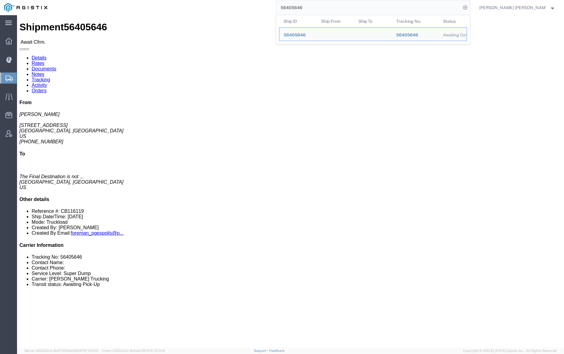
click at [316, 10] on input "56405646" at bounding box center [368, 7] width 185 height 15
paste input "493"
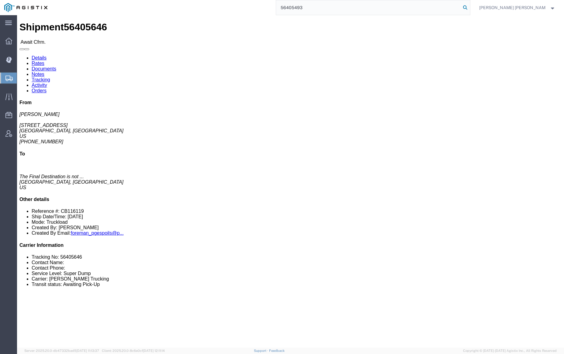
type input "56405493"
click at [469, 7] on icon at bounding box center [465, 7] width 9 height 9
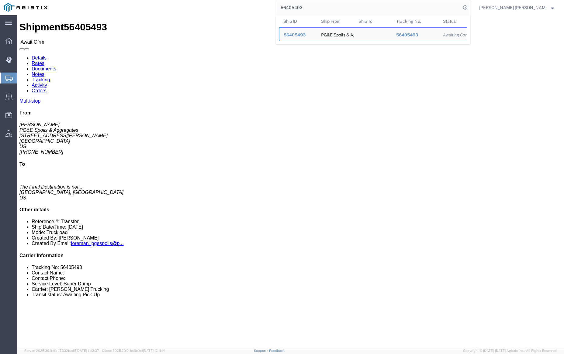
click at [329, 9] on input "56405493" at bounding box center [368, 7] width 185 height 15
paste input "527946"
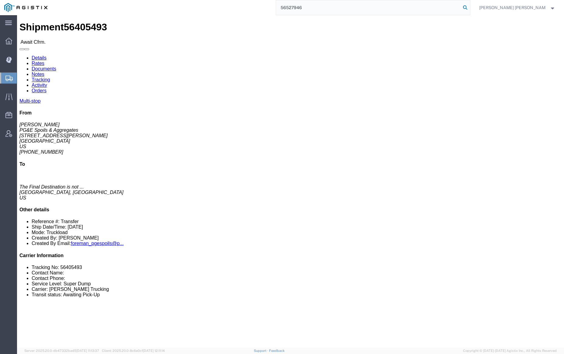
click at [469, 6] on icon at bounding box center [465, 7] width 9 height 9
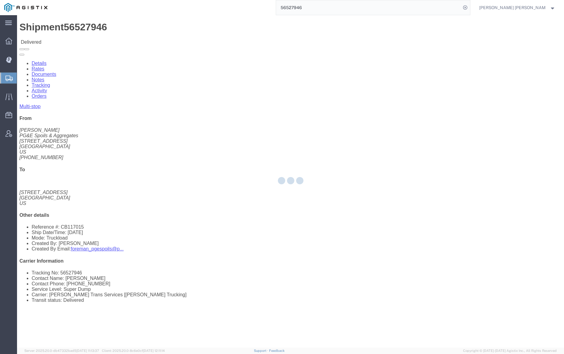
click div
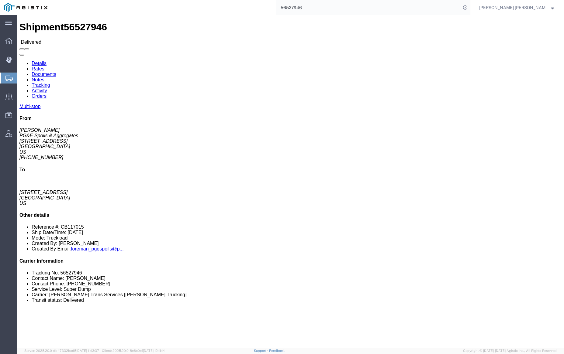
click link "Documents"
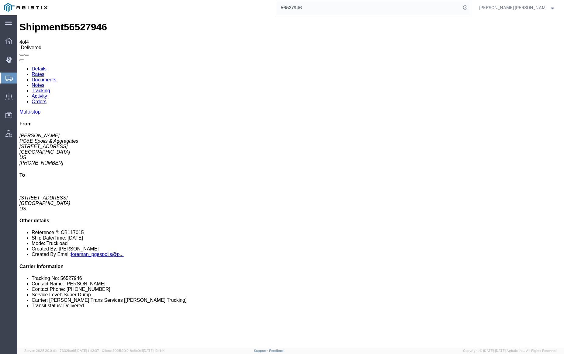
click at [44, 83] on link "Notes" at bounding box center [38, 85] width 13 height 5
click at [50, 88] on link "Tracking" at bounding box center [41, 90] width 19 height 5
click at [324, 9] on input "56527946" at bounding box center [368, 7] width 185 height 15
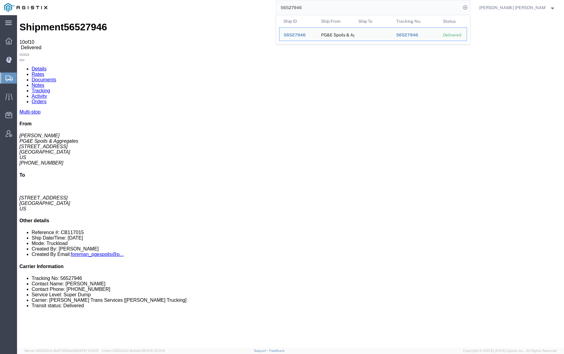
click at [324, 9] on input "56527946" at bounding box center [368, 7] width 185 height 15
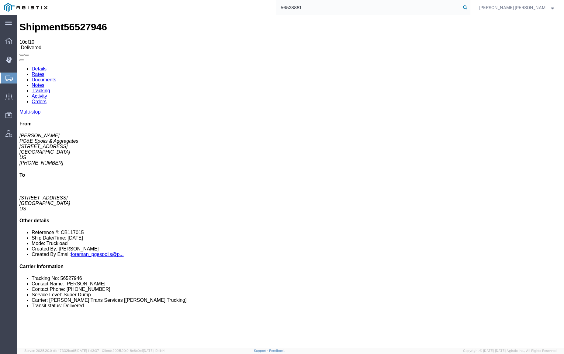
click at [469, 6] on icon at bounding box center [465, 7] width 9 height 9
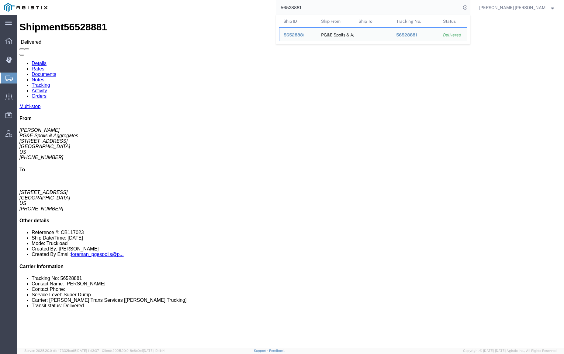
click link "Documents"
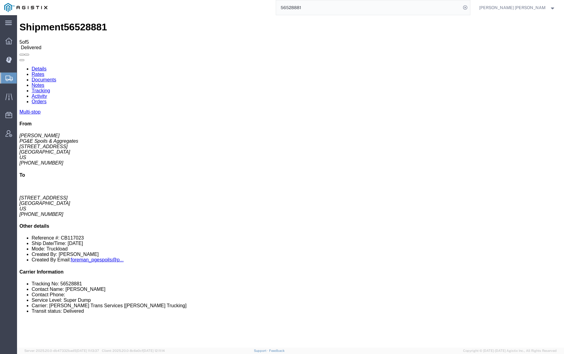
click at [44, 83] on link "Notes" at bounding box center [38, 85] width 13 height 5
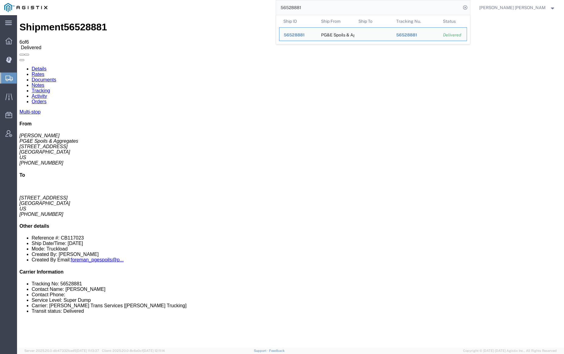
click at [322, 5] on input "56528881" at bounding box center [368, 7] width 185 height 15
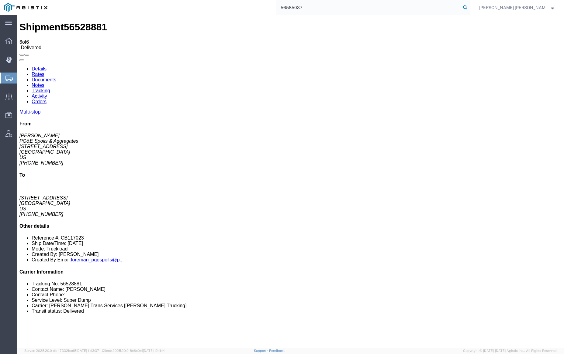
click at [469, 5] on icon at bounding box center [465, 7] width 9 height 9
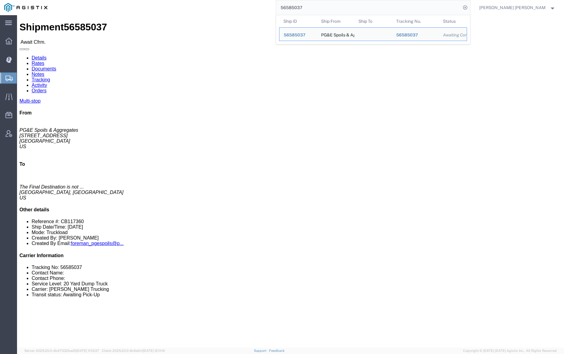
click at [319, 12] on input "56585037" at bounding box center [368, 7] width 185 height 15
paste input "3"
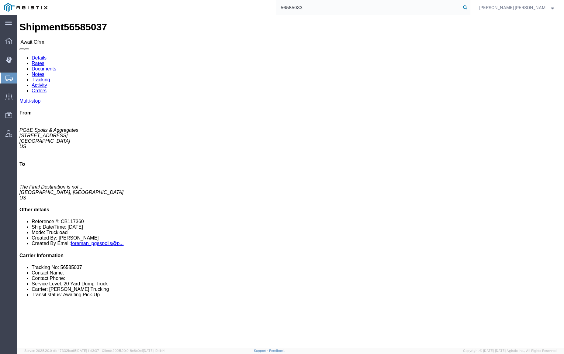
click at [469, 6] on icon at bounding box center [465, 7] width 9 height 9
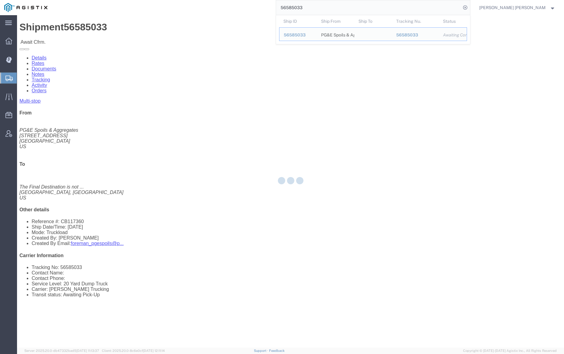
click at [312, 2] on input "56585033" at bounding box center [368, 7] width 185 height 15
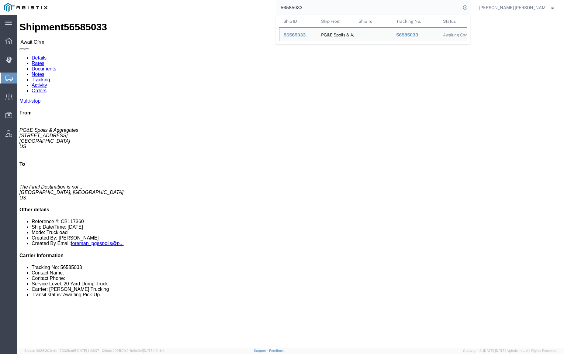
click at [322, 7] on input "56585033" at bounding box center [368, 7] width 185 height 15
paste input "16"
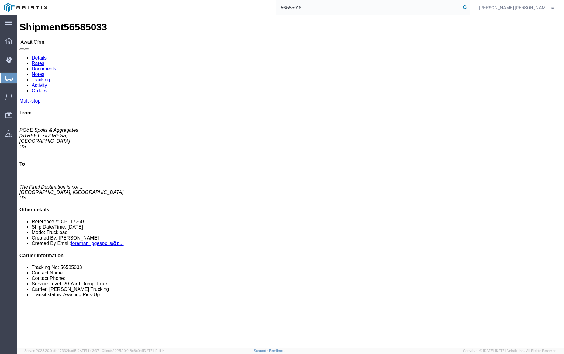
click at [469, 7] on icon at bounding box center [465, 7] width 9 height 9
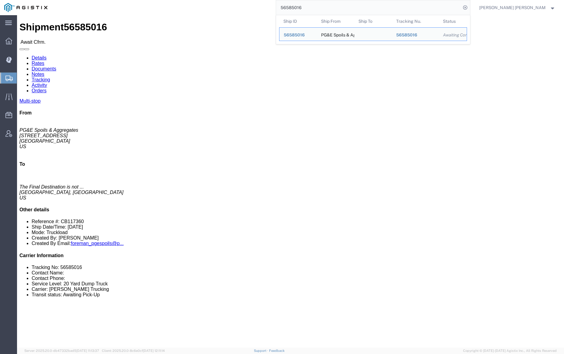
click at [324, 5] on input "56585016" at bounding box center [368, 7] width 185 height 15
paste input "2"
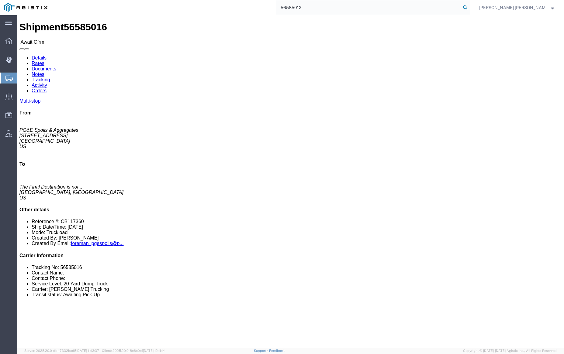
click at [469, 6] on icon at bounding box center [465, 7] width 9 height 9
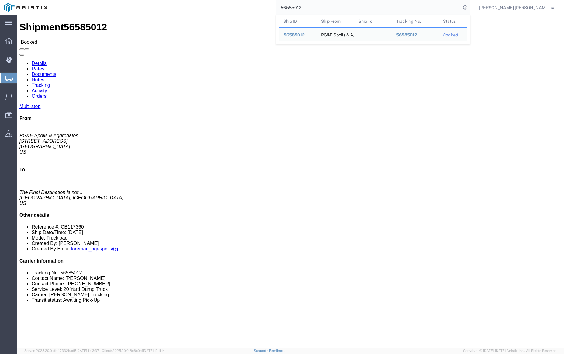
click at [323, 9] on input "56585012" at bounding box center [368, 7] width 185 height 15
paste input "67369"
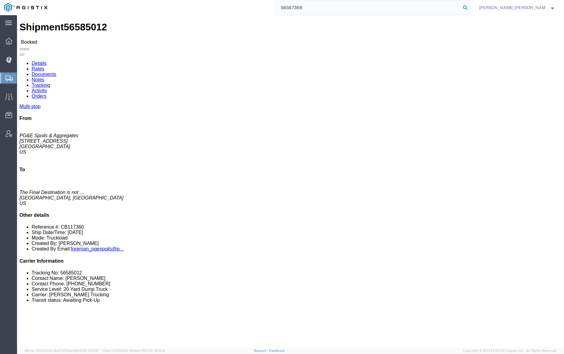
type input "56567369"
click at [469, 8] on icon at bounding box center [465, 7] width 9 height 9
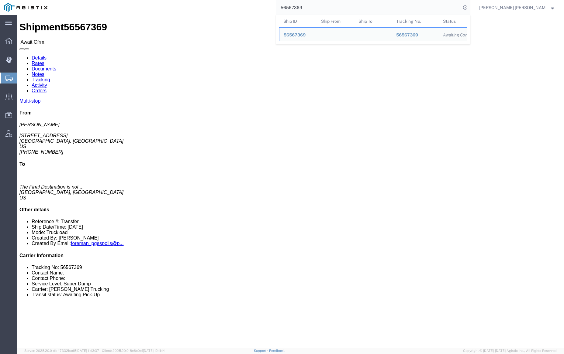
click link "Documents"
